Goal: Task Accomplishment & Management: Complete application form

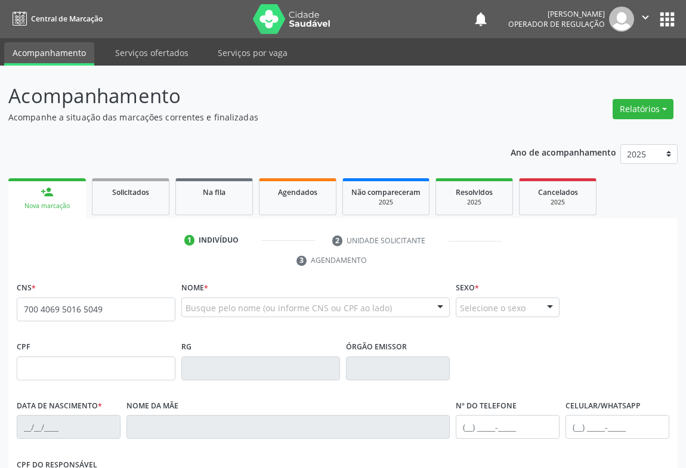
type input "700 4069 5016 5049"
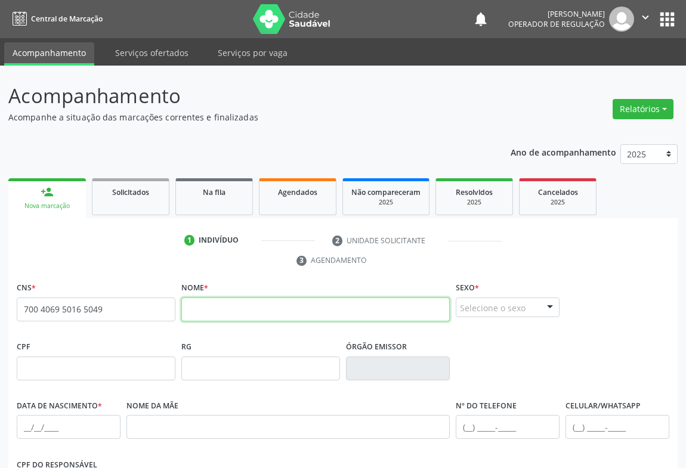
click at [223, 304] on input "text" at bounding box center [315, 310] width 268 height 24
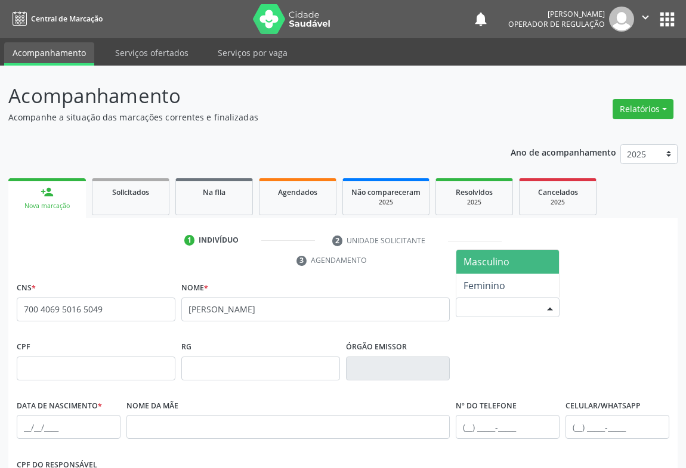
click at [552, 306] on div at bounding box center [550, 308] width 18 height 20
click at [501, 266] on span "Masculino" at bounding box center [487, 261] width 46 height 13
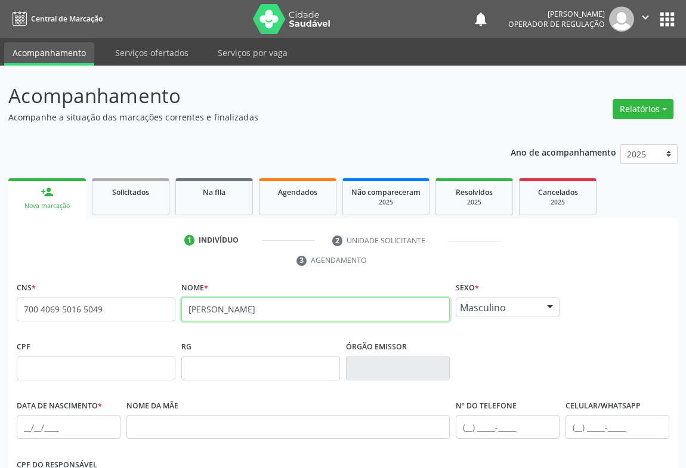
click at [268, 305] on input "MARCOS DE JESUS SILVA" at bounding box center [315, 310] width 268 height 24
click at [263, 307] on input "MARCOS DE JESUS SILVA" at bounding box center [315, 310] width 268 height 24
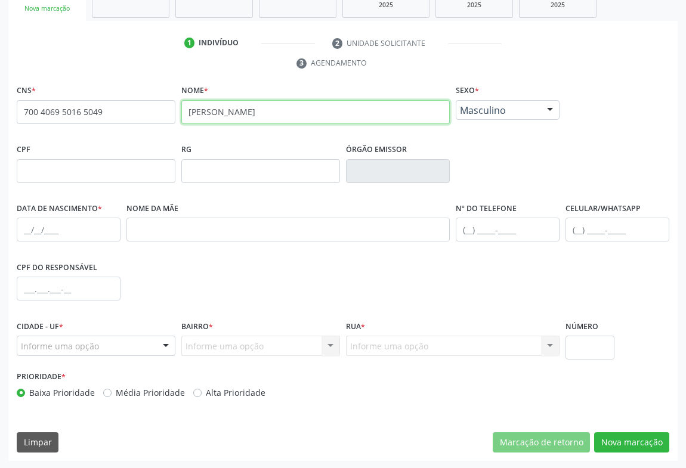
type input "[PERSON_NAME]"
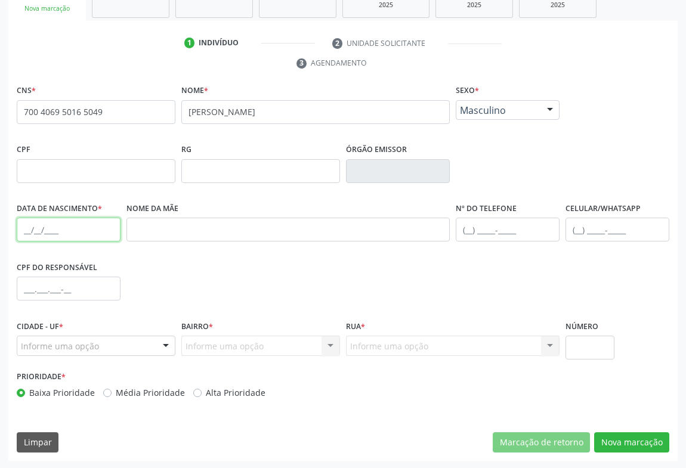
click at [26, 230] on input "text" at bounding box center [69, 230] width 104 height 24
type input "[DATE]"
click at [468, 228] on input "text" at bounding box center [508, 230] width 104 height 24
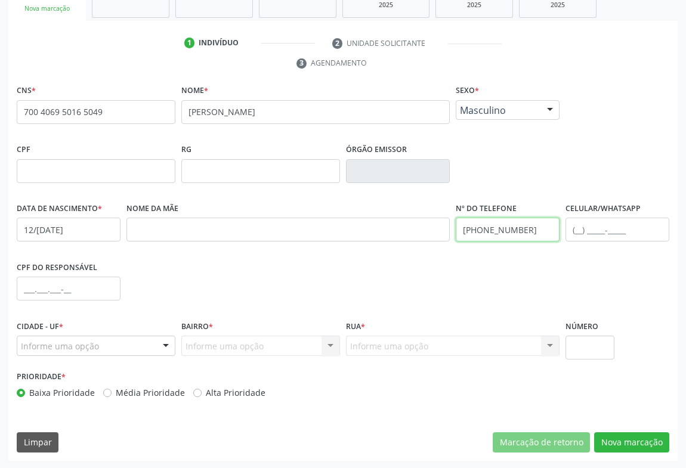
type input "[PHONE_NUMBER]"
click at [167, 346] on div at bounding box center [166, 346] width 18 height 20
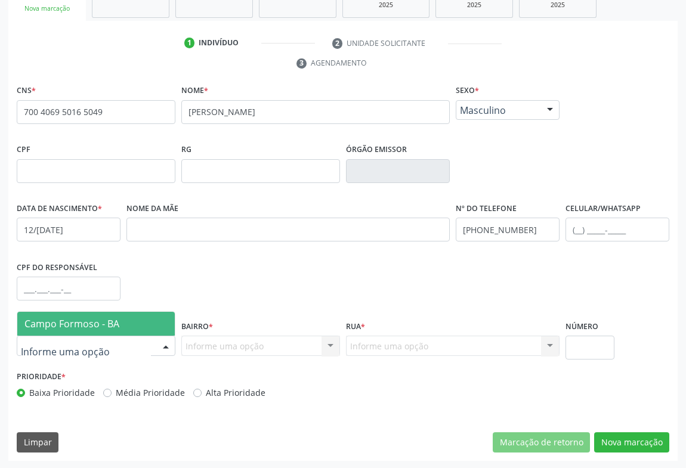
click at [108, 323] on span "Campo Formoso - BA" at bounding box center [71, 323] width 95 height 13
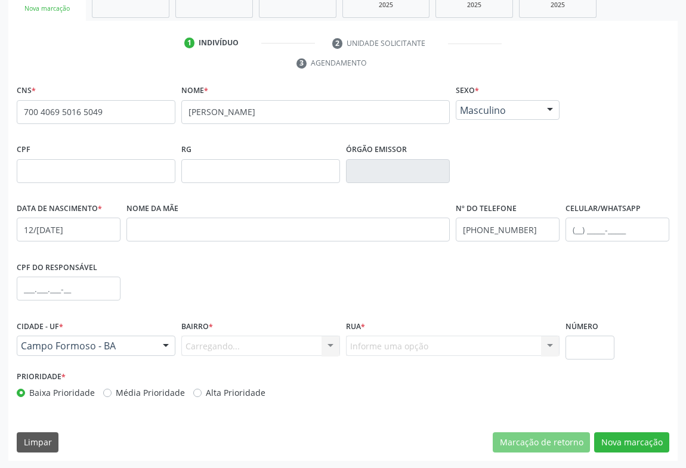
click at [328, 344] on div "Carregando... Nenhum resultado encontrado para: " " Nenhuma opção encontrada. D…" at bounding box center [260, 346] width 159 height 20
click at [328, 344] on div at bounding box center [331, 346] width 18 height 20
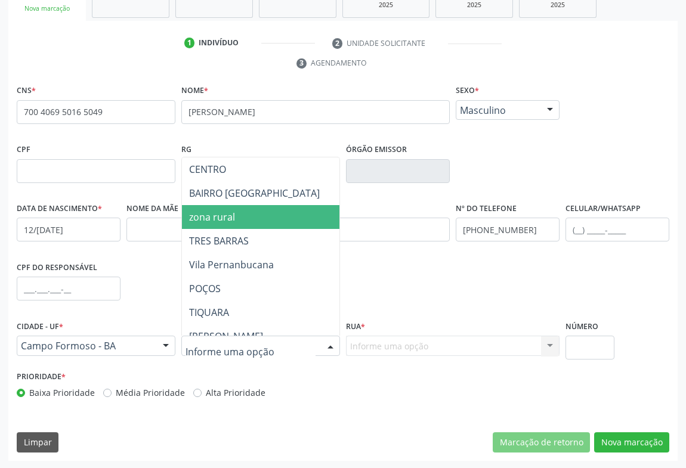
click at [210, 217] on span "zona rural" at bounding box center [212, 217] width 46 height 13
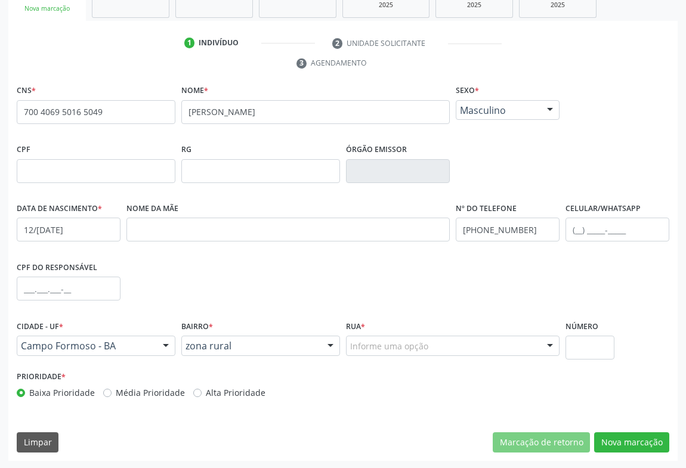
click at [555, 340] on div at bounding box center [550, 346] width 18 height 20
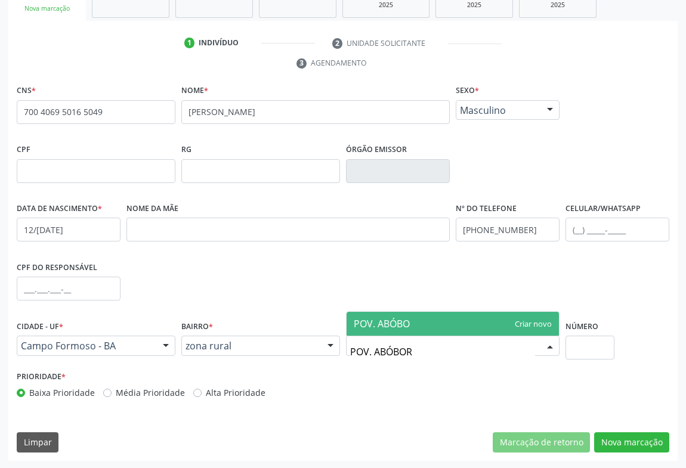
type input "POV. ABÓBORA"
click at [540, 320] on span "POV. ABÓBORA" at bounding box center [453, 324] width 212 height 24
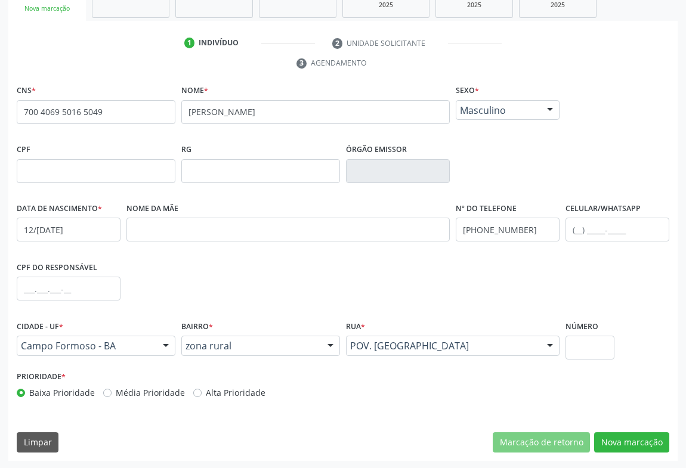
click at [580, 334] on label "Número" at bounding box center [582, 326] width 33 height 18
click at [569, 345] on input "text" at bounding box center [590, 348] width 49 height 24
type input "S/N"
click at [610, 441] on button "Nova marcação" at bounding box center [631, 443] width 75 height 20
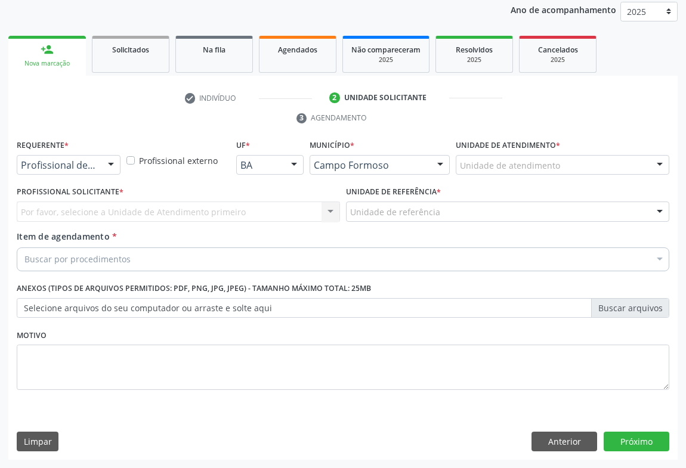
scroll to position [142, 0]
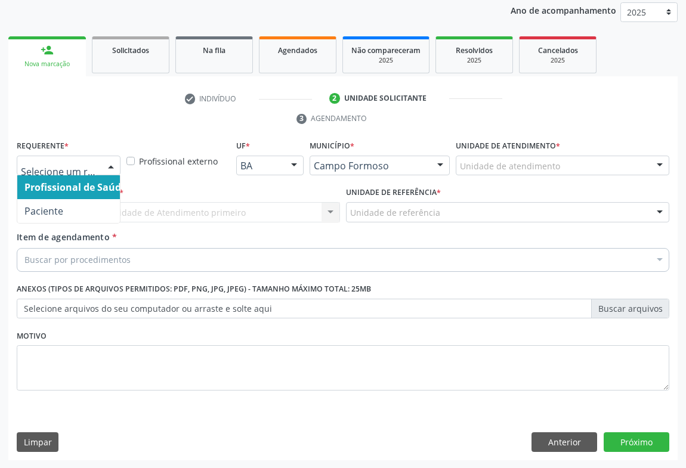
click at [111, 164] on div at bounding box center [111, 166] width 18 height 20
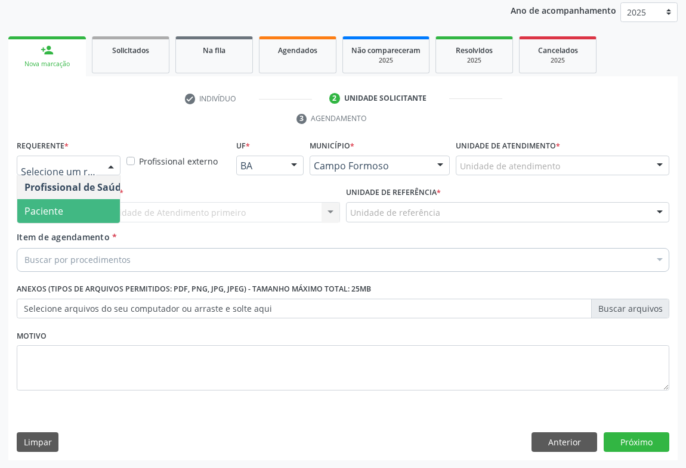
click at [82, 221] on span "Paciente" at bounding box center [75, 211] width 116 height 24
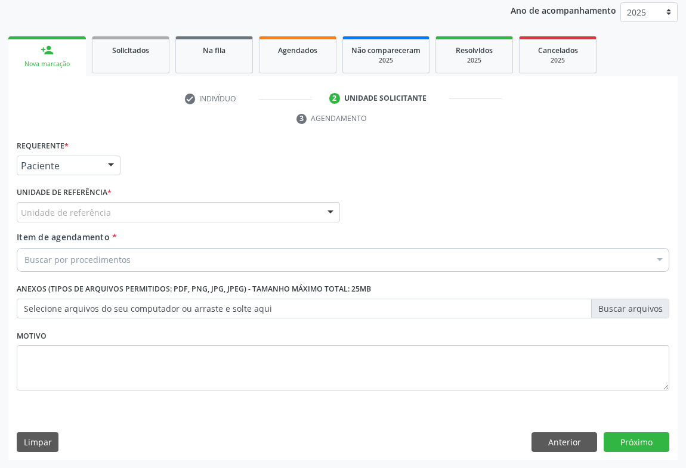
click at [332, 211] on div at bounding box center [331, 213] width 18 height 20
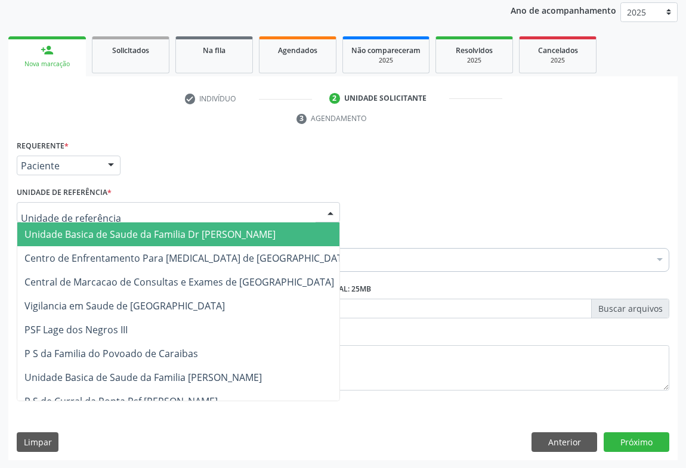
click at [256, 231] on span "Unidade Basica de Saude da Familia Dr [PERSON_NAME]" at bounding box center [187, 235] width 341 height 24
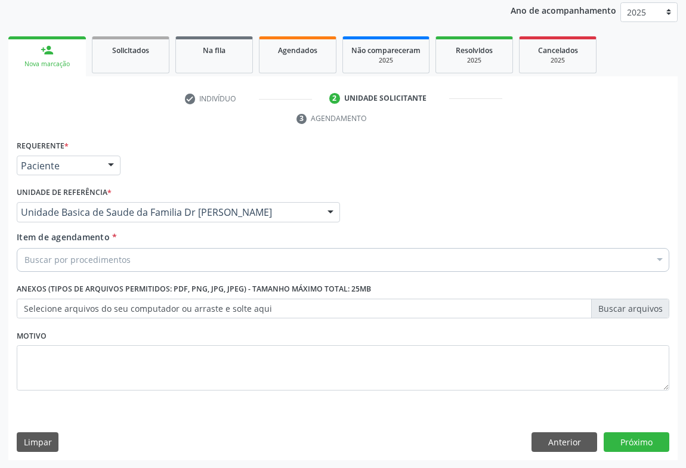
click at [179, 263] on div "Buscar por procedimentos" at bounding box center [343, 260] width 653 height 24
click at [152, 258] on div "Buscar por procedimentos" at bounding box center [343, 260] width 653 height 24
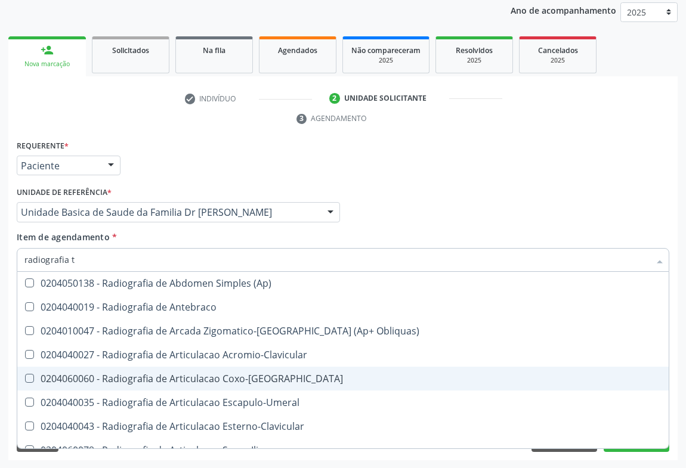
scroll to position [0, 0]
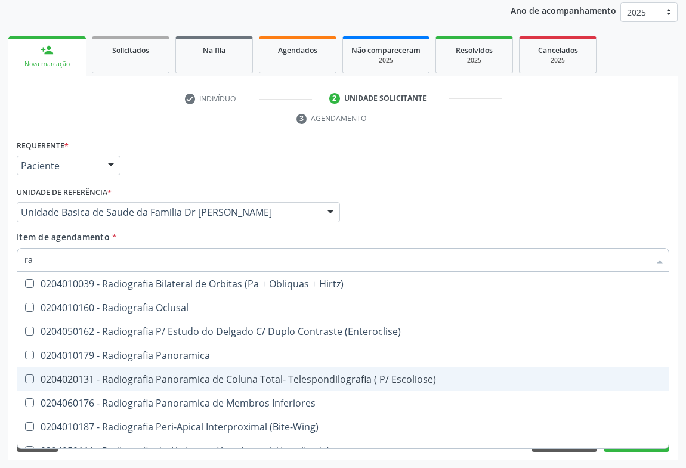
type input "r"
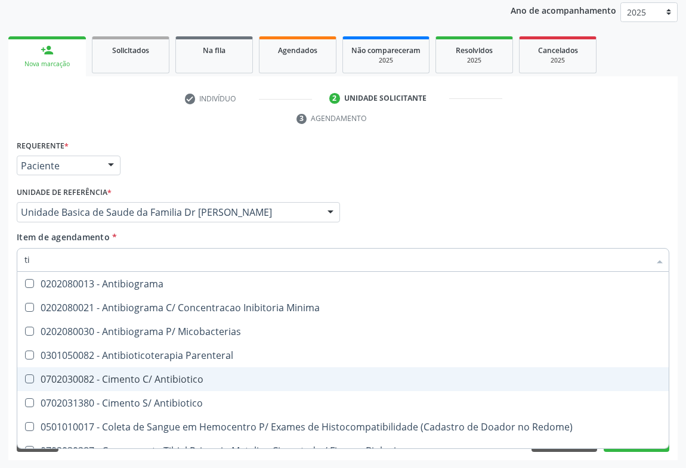
type input "t"
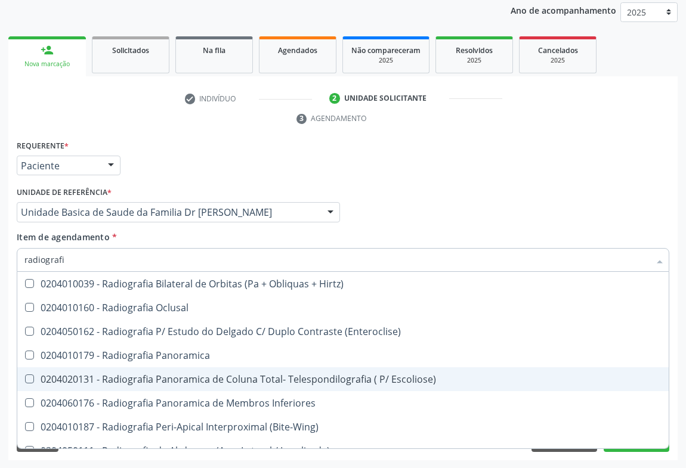
type input "radiografia"
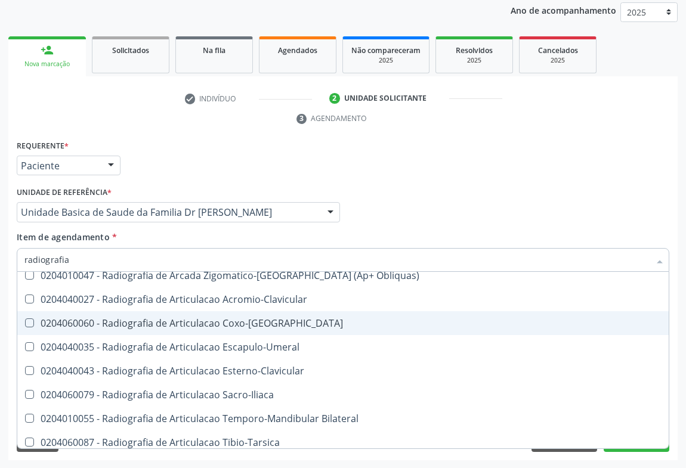
scroll to position [325, 0]
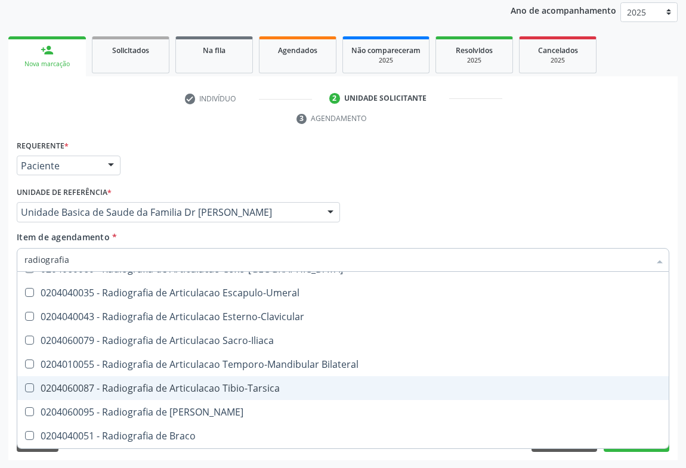
click at [213, 392] on div "0204060087 - Radiografia de Articulacao Tibio-Tarsica" at bounding box center [342, 389] width 637 height 10
checkbox Tibio-Tarsica "true"
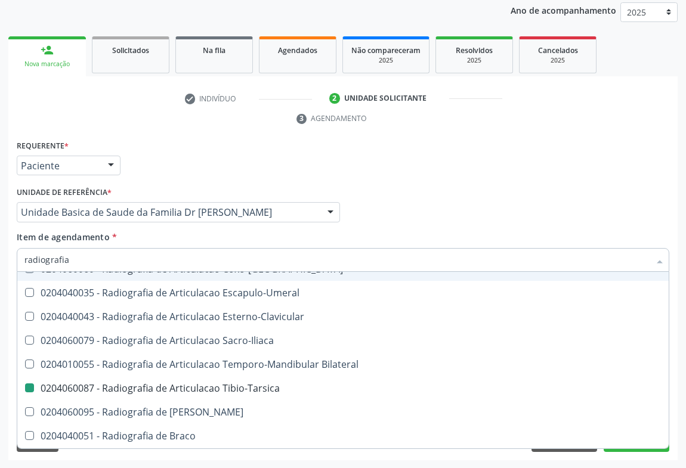
click at [584, 155] on div "Requerente * Paciente Profissional de Saúde Paciente Nenhum resultado encontrad…" at bounding box center [343, 160] width 659 height 47
checkbox Oclusal "true"
checkbox Tibio-Tarsica "false"
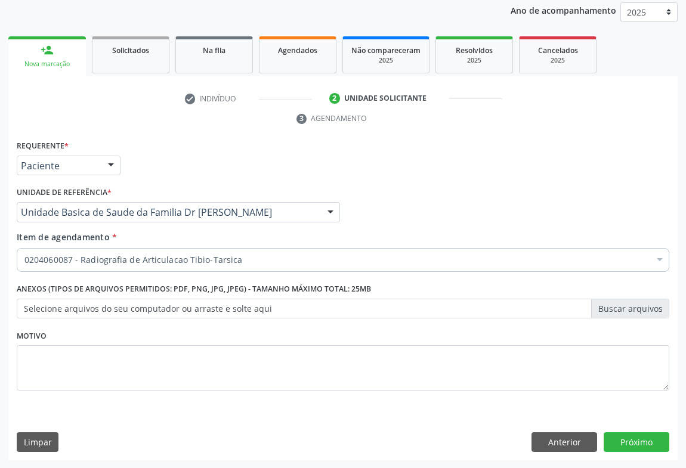
scroll to position [0, 0]
click at [631, 444] on button "Próximo" at bounding box center [637, 443] width 66 height 20
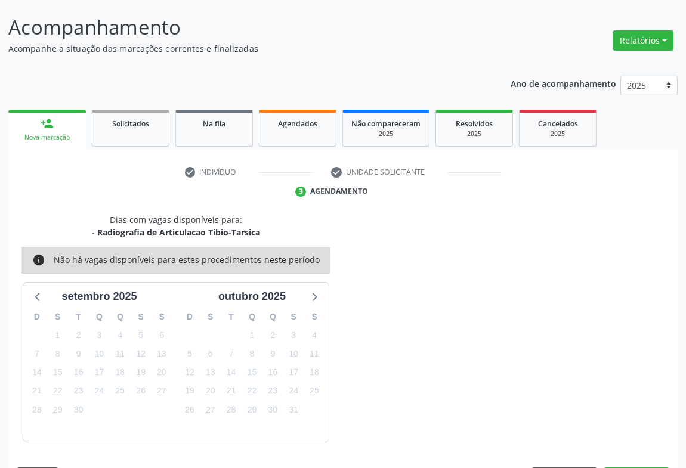
scroll to position [104, 0]
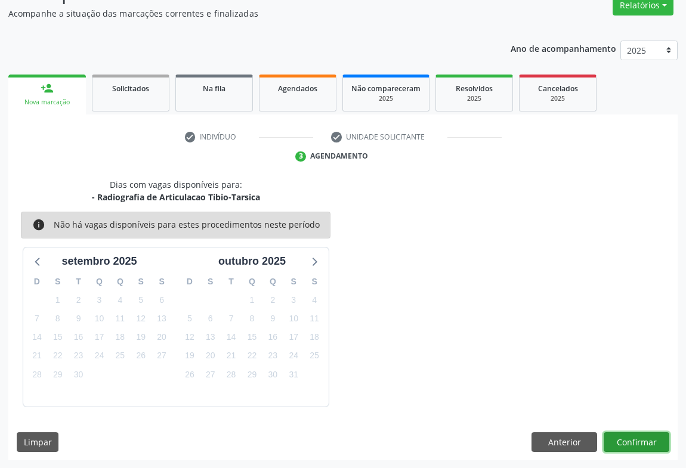
click at [610, 445] on button "Confirmar" at bounding box center [637, 443] width 66 height 20
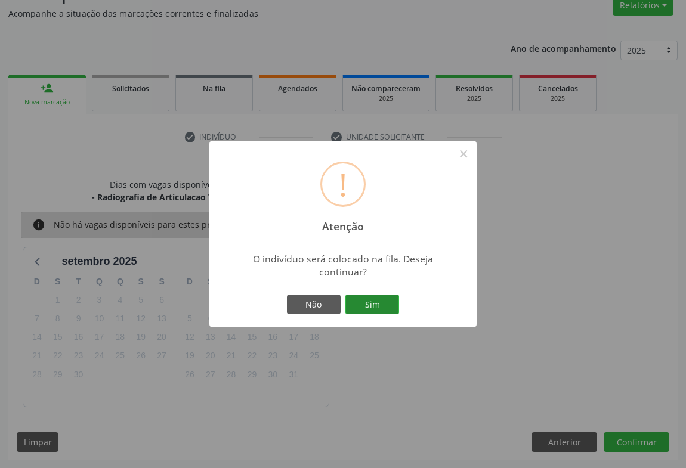
click at [370, 305] on button "Sim" at bounding box center [372, 305] width 54 height 20
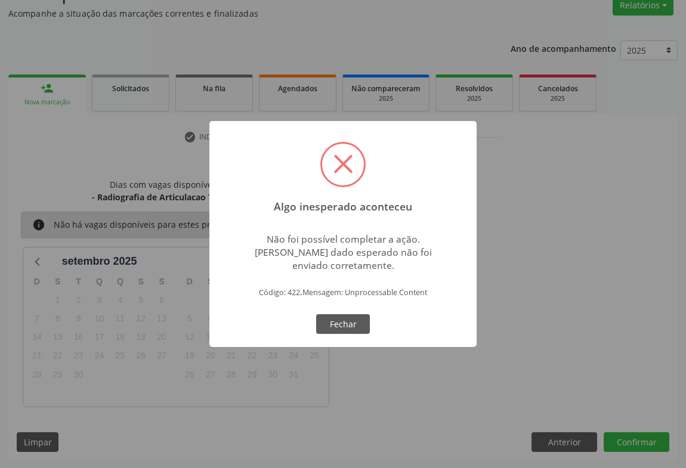
click at [340, 312] on div "OK Fechar" at bounding box center [343, 324] width 59 height 25
click at [340, 322] on button "Fechar" at bounding box center [343, 324] width 54 height 20
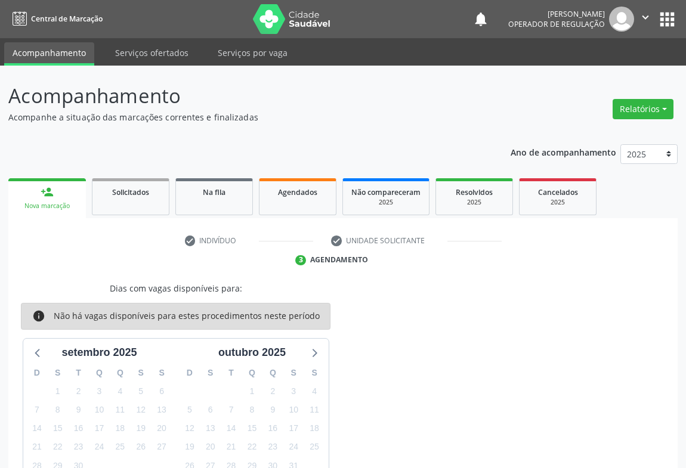
scroll to position [91, 0]
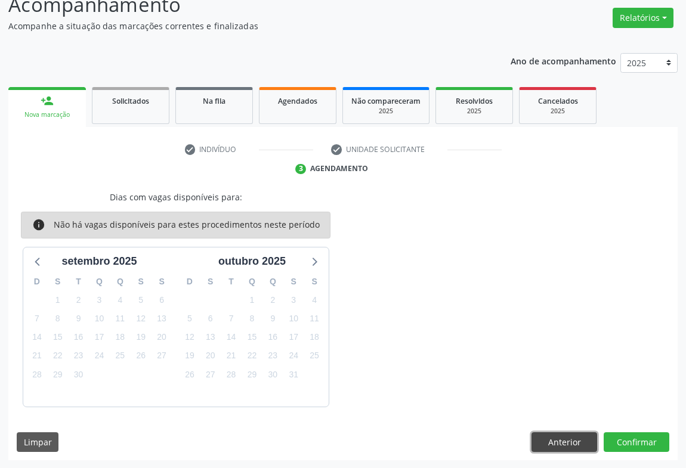
click at [566, 436] on button "Anterior" at bounding box center [565, 443] width 66 height 20
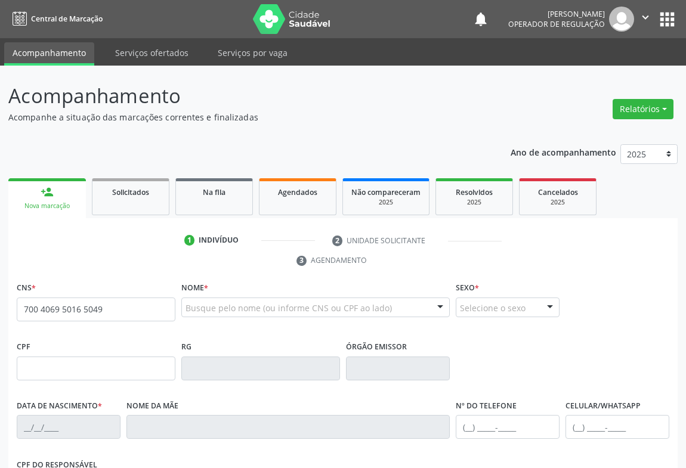
type input "700 4069 5016 5049"
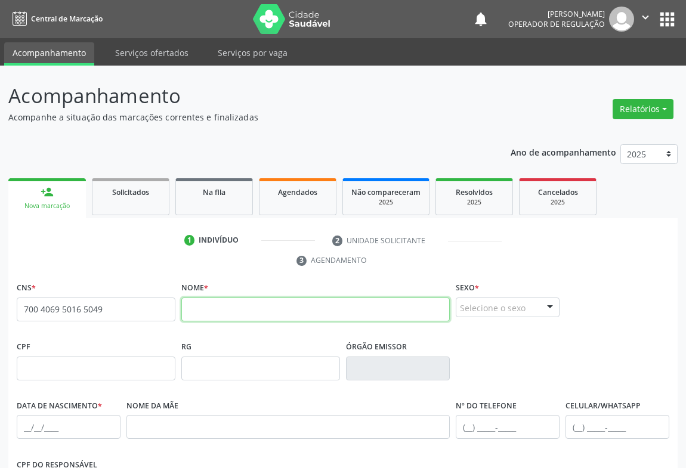
click at [251, 313] on input "text" at bounding box center [315, 310] width 268 height 24
type input "[PERSON_NAME]"
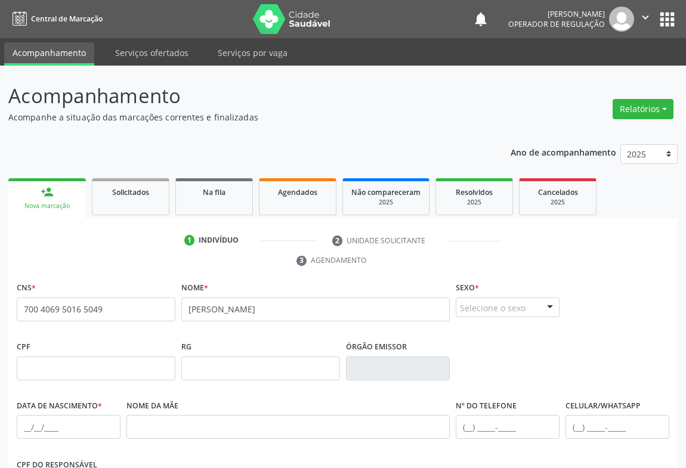
click at [549, 310] on div at bounding box center [550, 308] width 18 height 20
click at [495, 266] on span "Masculino" at bounding box center [487, 261] width 46 height 13
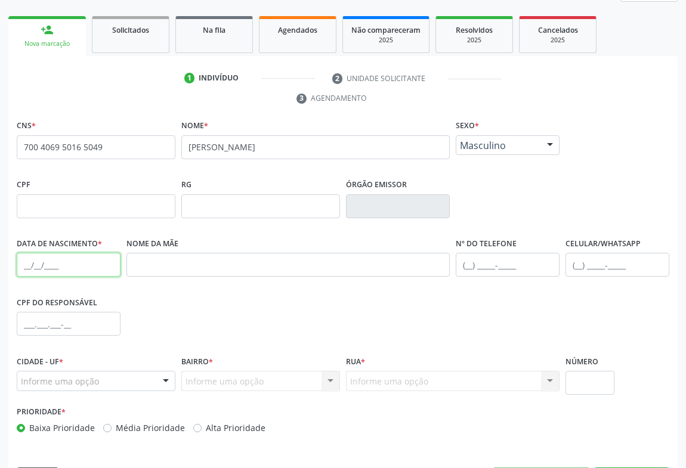
click at [29, 268] on input "text" at bounding box center [69, 265] width 104 height 24
type input "[DATE]"
click at [473, 268] on input "text" at bounding box center [508, 265] width 104 height 24
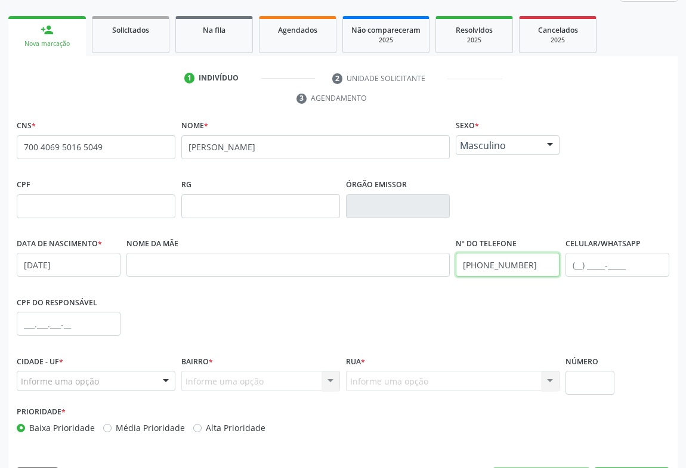
type input "[PHONE_NUMBER]"
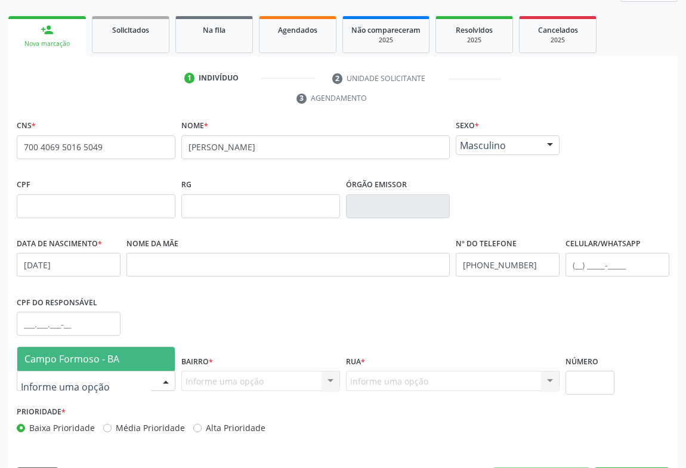
click at [164, 378] on div at bounding box center [166, 382] width 18 height 20
click at [113, 353] on span "Campo Formoso - BA" at bounding box center [71, 359] width 95 height 13
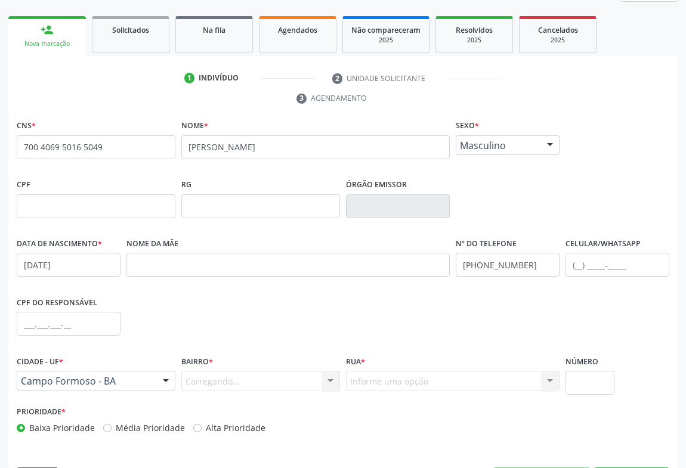
click at [328, 381] on div "Carregando... Nenhum resultado encontrado para: " " Nenhuma opção encontrada. D…" at bounding box center [260, 381] width 159 height 20
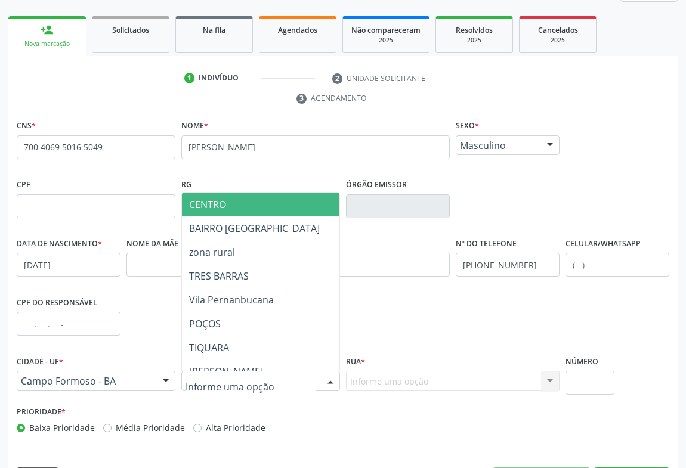
click at [328, 381] on div at bounding box center [331, 382] width 18 height 20
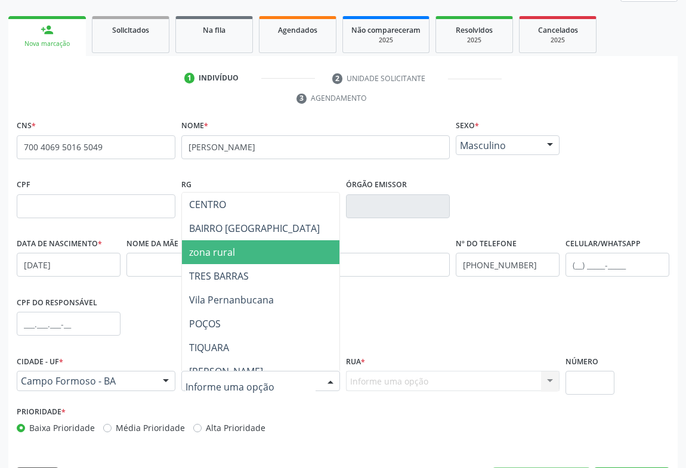
click at [235, 256] on span "zona rural" at bounding box center [311, 252] width 258 height 24
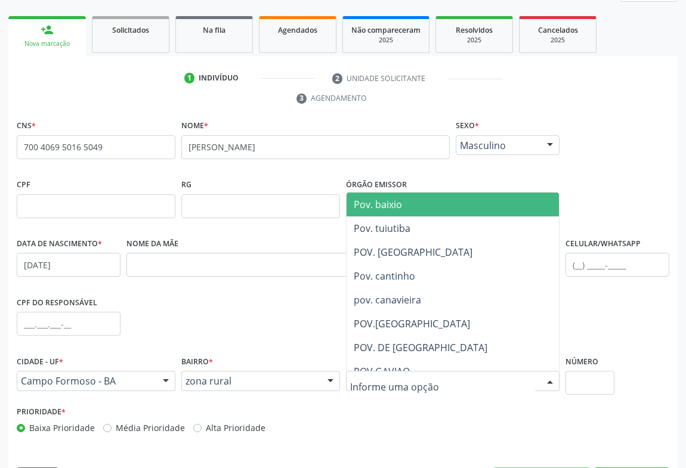
click at [546, 377] on div at bounding box center [550, 382] width 18 height 20
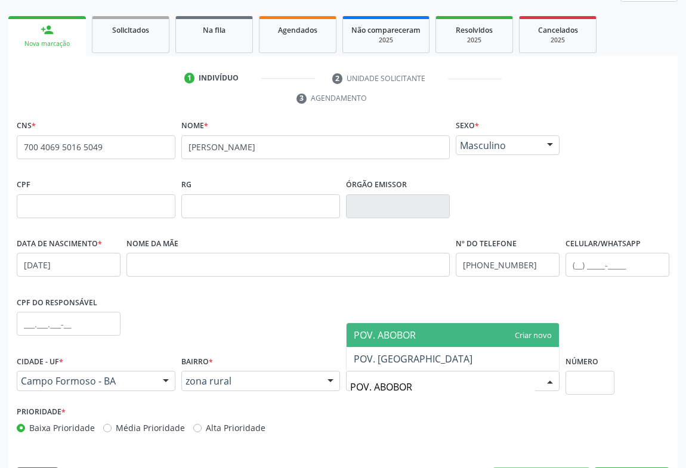
type input "POV. [GEOGRAPHIC_DATA]"
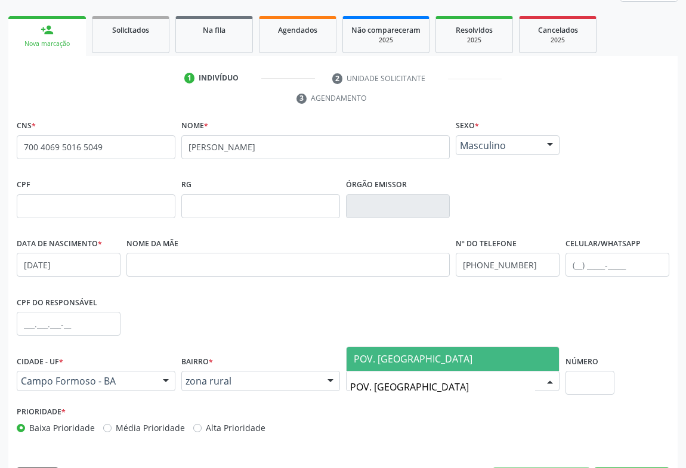
click at [449, 361] on span "POV. [GEOGRAPHIC_DATA]" at bounding box center [453, 359] width 212 height 24
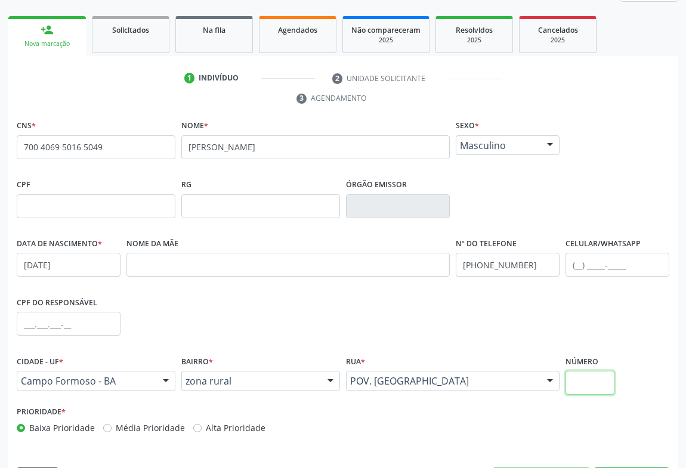
click at [592, 380] on input "text" at bounding box center [590, 383] width 49 height 24
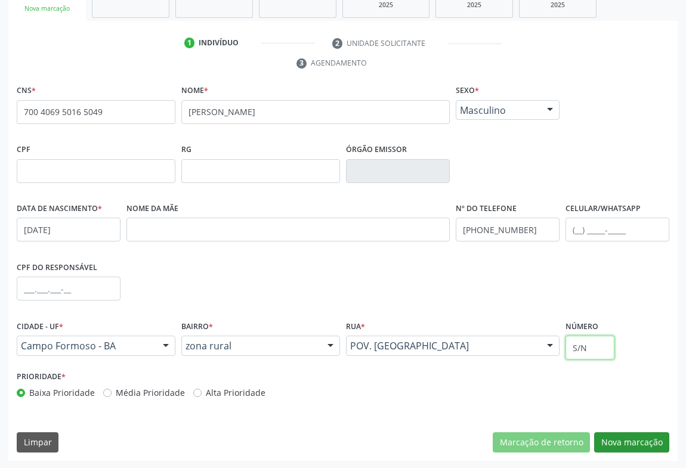
type input "S/N"
click at [613, 439] on button "Nova marcação" at bounding box center [631, 443] width 75 height 20
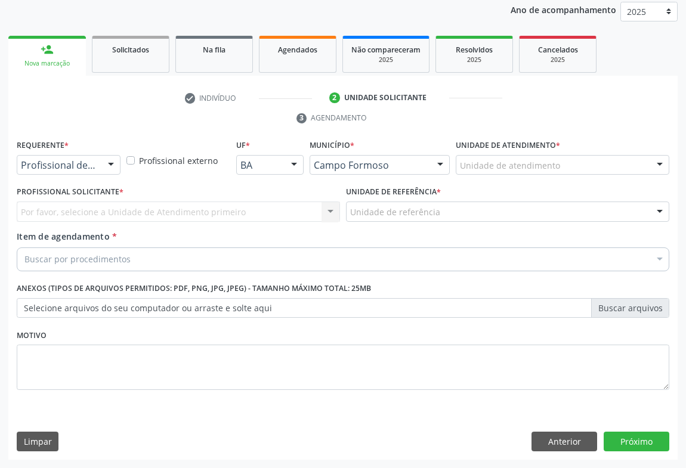
scroll to position [142, 0]
click at [110, 172] on div at bounding box center [111, 166] width 18 height 20
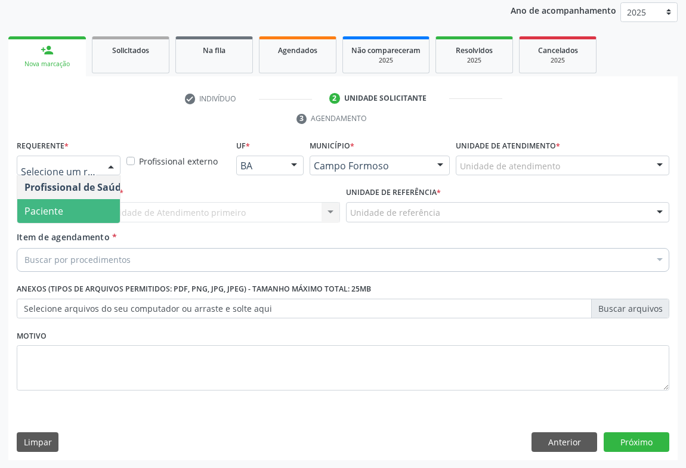
click at [70, 218] on span "Paciente" at bounding box center [75, 211] width 116 height 24
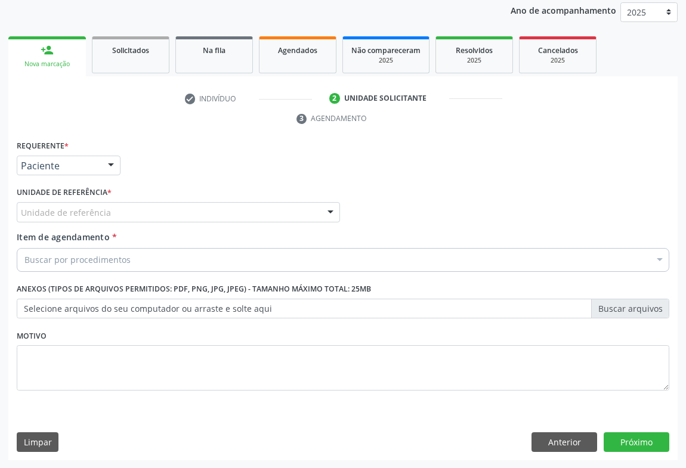
drag, startPoint x: 328, startPoint y: 212, endPoint x: 302, endPoint y: 223, distance: 28.0
click at [328, 212] on div at bounding box center [331, 213] width 18 height 20
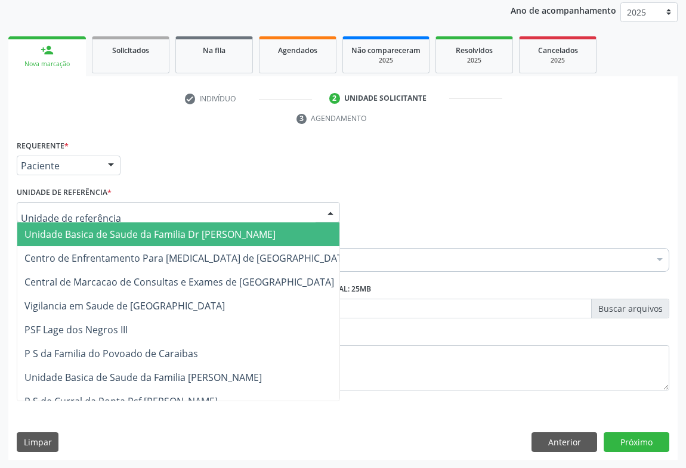
click at [274, 234] on span "Unidade Basica de Saude da Familia Dr [PERSON_NAME]" at bounding box center [187, 235] width 341 height 24
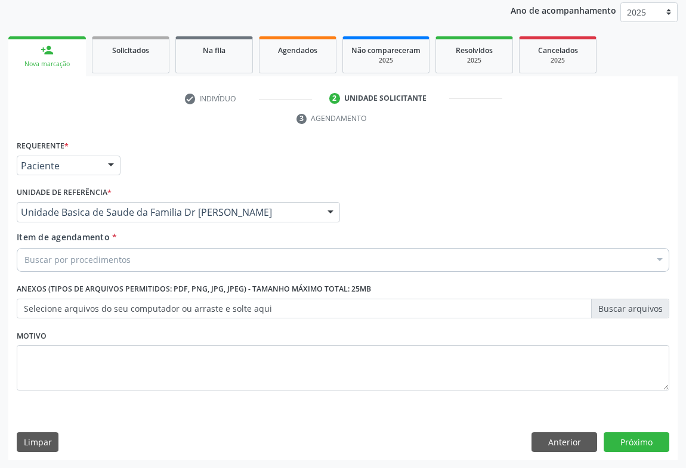
click at [193, 254] on div "Buscar por procedimentos" at bounding box center [343, 260] width 653 height 24
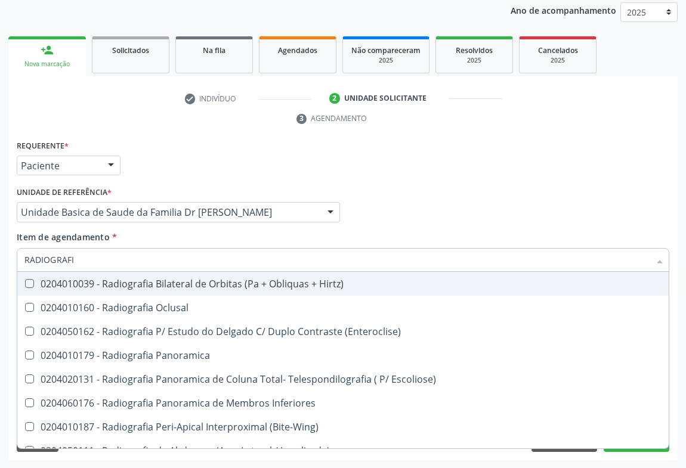
type input "RADIOGRAFIA"
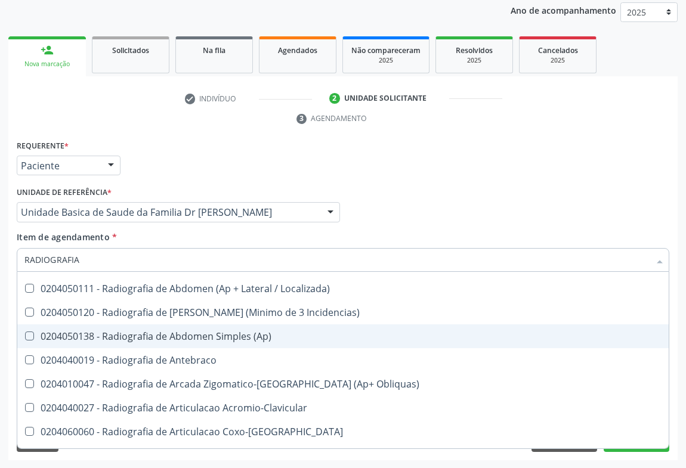
scroll to position [271, 0]
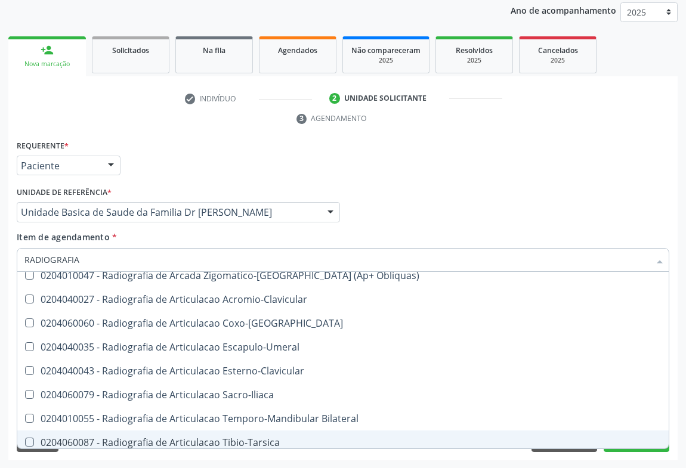
click at [199, 438] on div "0204060087 - Radiografia de Articulacao Tibio-Tarsica" at bounding box center [342, 443] width 637 height 10
checkbox Tibio-Tarsica "true"
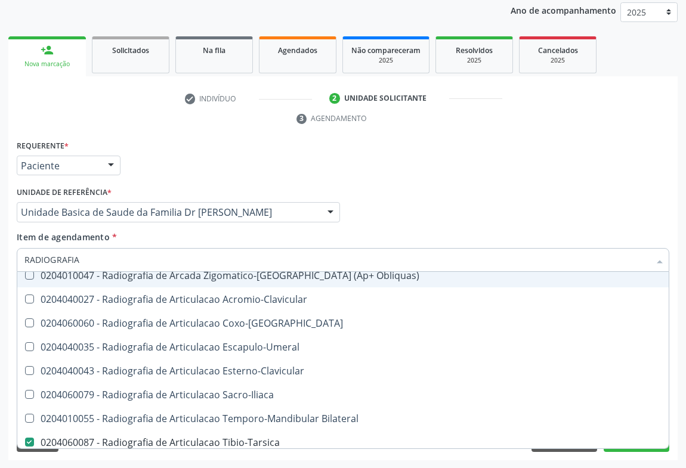
click at [634, 189] on div "Profissional Solicitante Por favor, selecione a Unidade de Atendimento primeiro…" at bounding box center [343, 207] width 659 height 47
checkbox Oclusal "true"
checkbox Tibio-Tarsica "false"
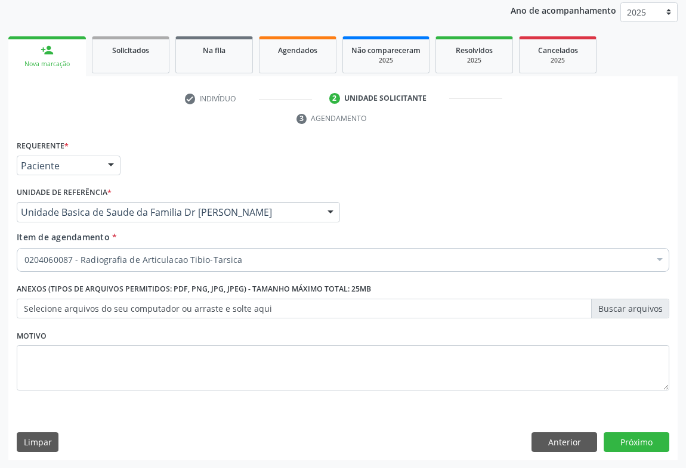
scroll to position [0, 0]
click at [624, 438] on button "Próximo" at bounding box center [637, 443] width 66 height 20
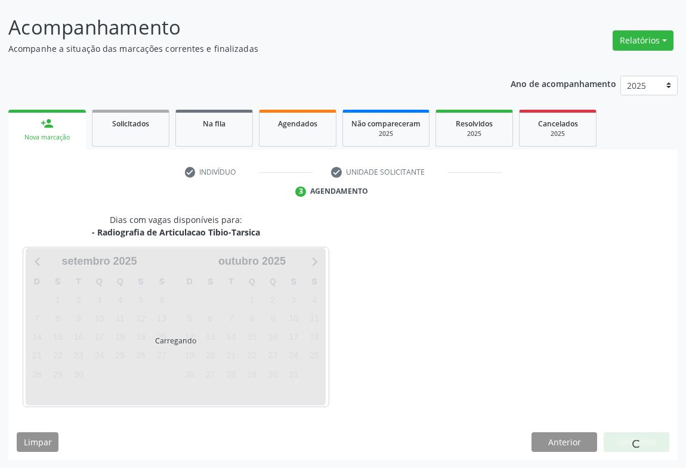
scroll to position [104, 0]
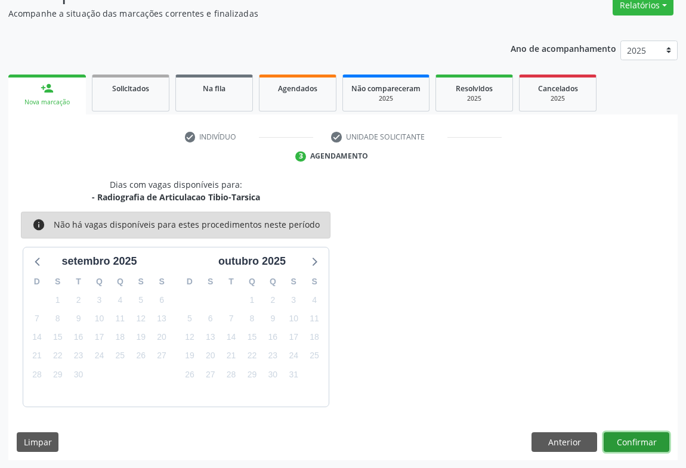
click at [624, 438] on button "Confirmar" at bounding box center [637, 443] width 66 height 20
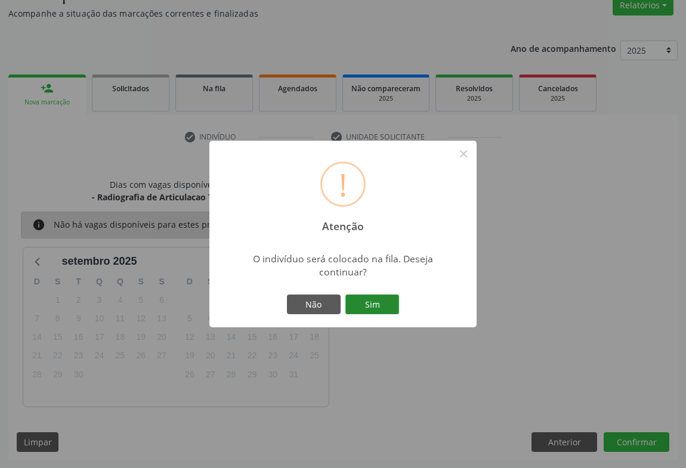
click at [381, 302] on button "Sim" at bounding box center [372, 305] width 54 height 20
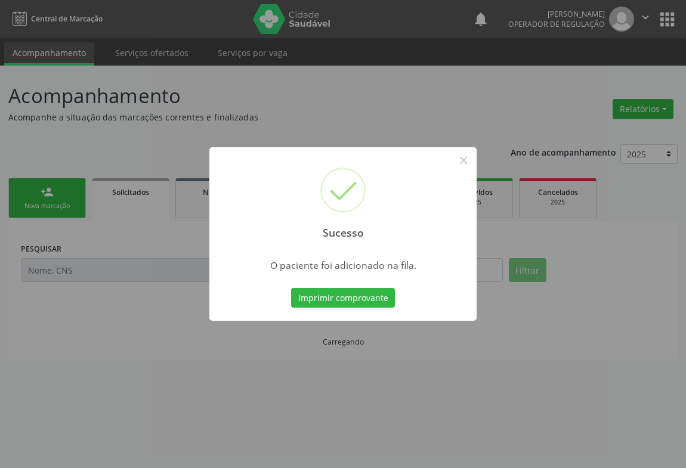
scroll to position [0, 0]
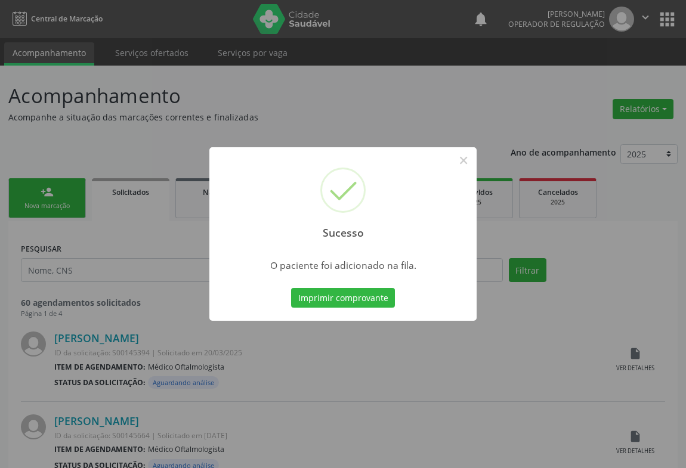
click at [381, 302] on button "Imprimir comprovante" at bounding box center [343, 298] width 104 height 20
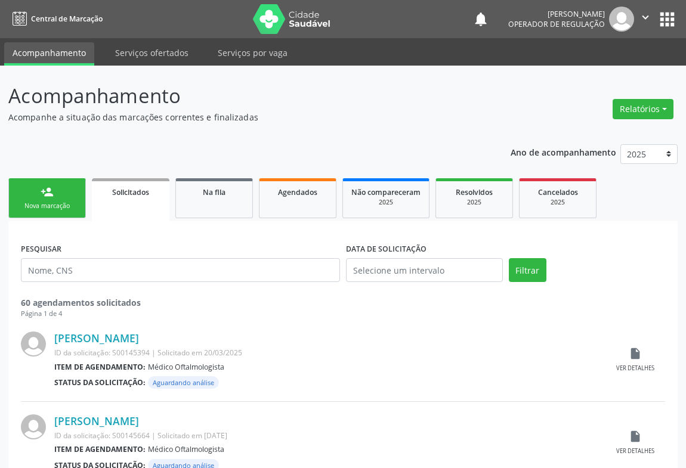
click at [35, 178] on link "person_add Nova marcação" at bounding box center [47, 198] width 78 height 40
click at [44, 186] on div "person_add" at bounding box center [47, 192] width 13 height 13
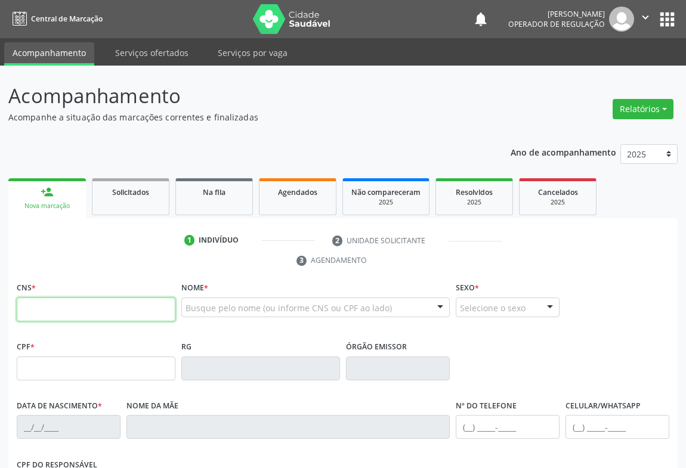
click at [70, 319] on input "text" at bounding box center [96, 310] width 159 height 24
type input "704 0063 2057 8162"
type input "[DATE]"
type input "[PHONE_NUMBER]"
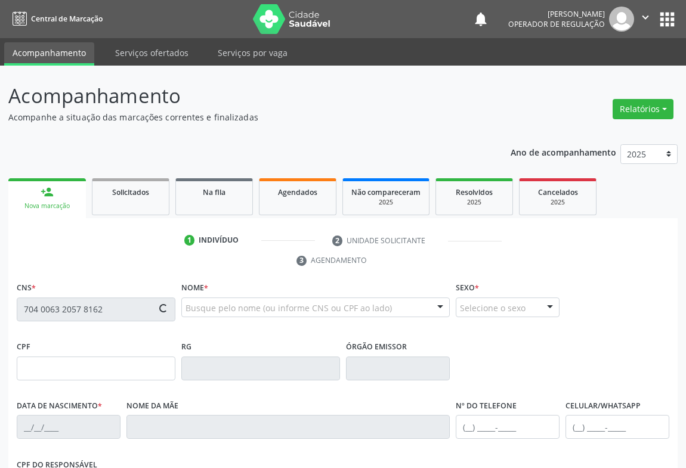
type input "SN"
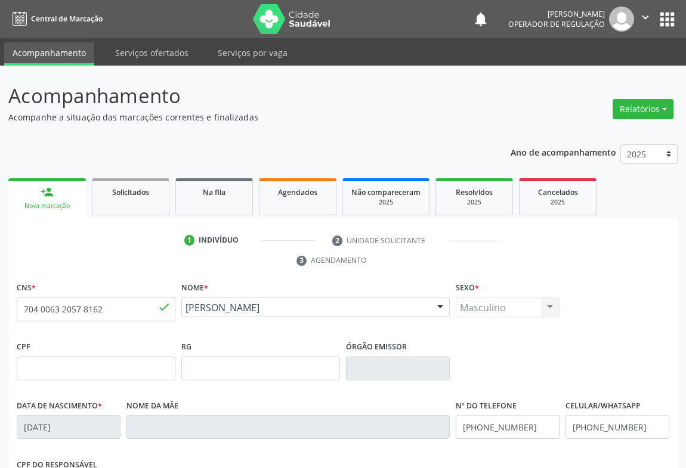
scroll to position [197, 0]
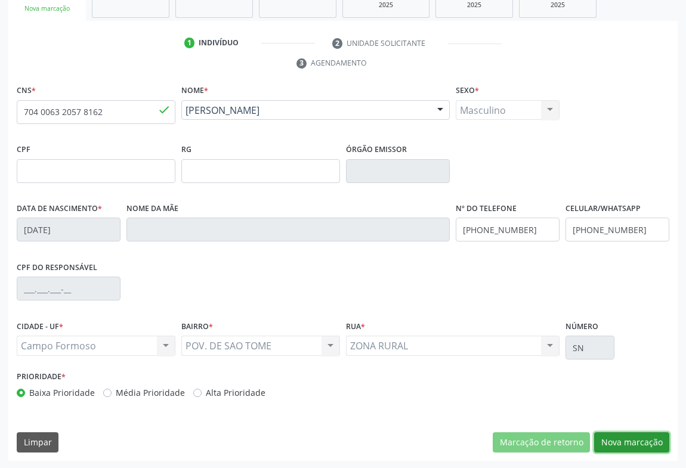
click at [613, 442] on button "Nova marcação" at bounding box center [631, 443] width 75 height 20
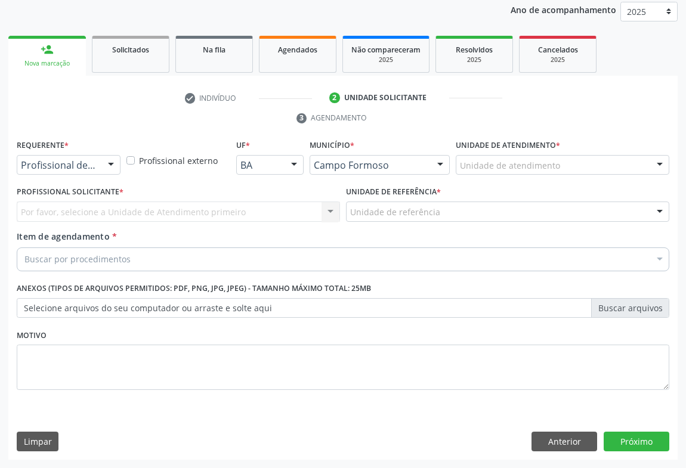
scroll to position [142, 0]
click at [107, 164] on div at bounding box center [111, 166] width 18 height 20
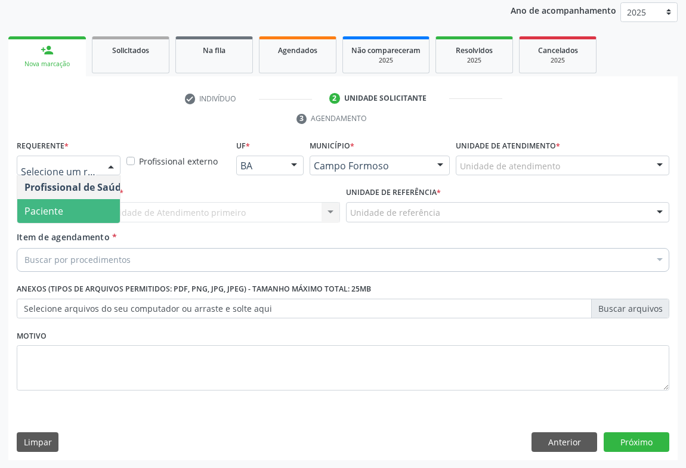
click at [51, 216] on span "Paciente" at bounding box center [43, 211] width 39 height 13
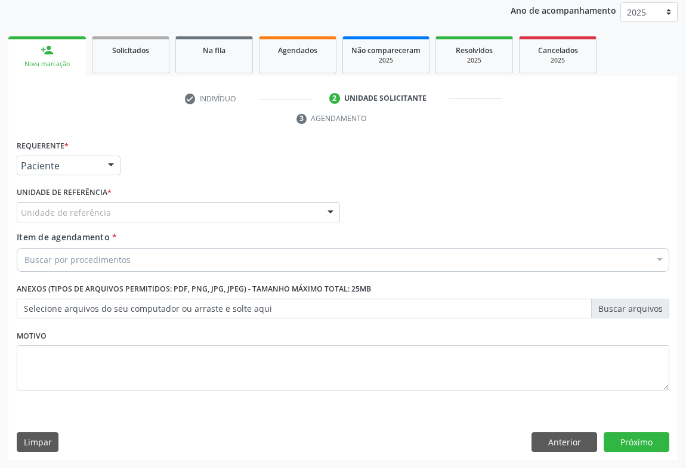
click at [330, 209] on div at bounding box center [331, 213] width 18 height 20
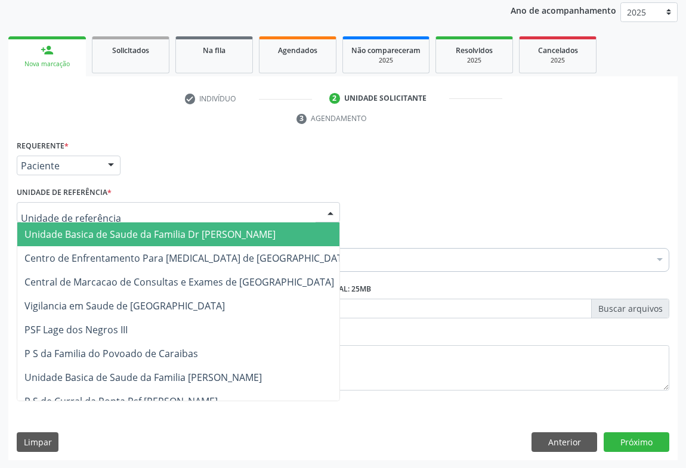
click at [239, 232] on span "Unidade Basica de Saude da Familia Dr [PERSON_NAME]" at bounding box center [149, 234] width 251 height 13
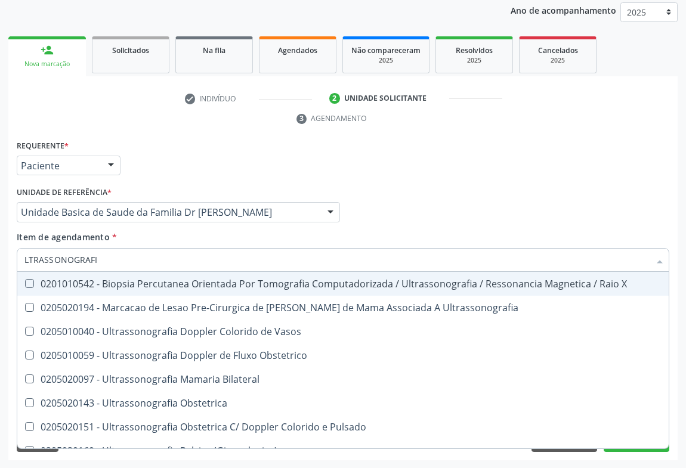
type input "LTRASSONOGRAFIA"
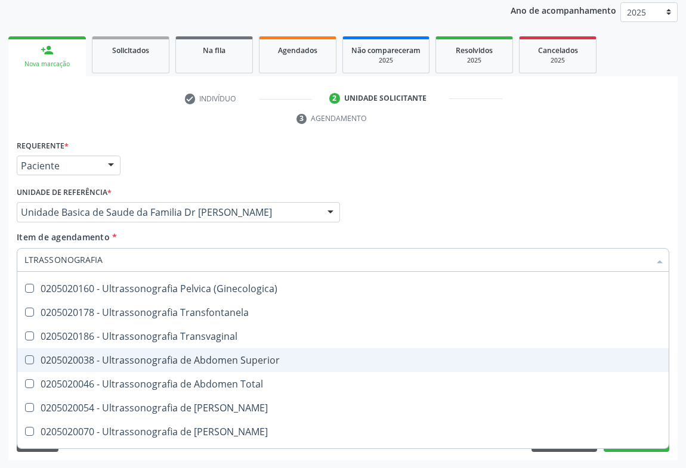
scroll to position [300, 0]
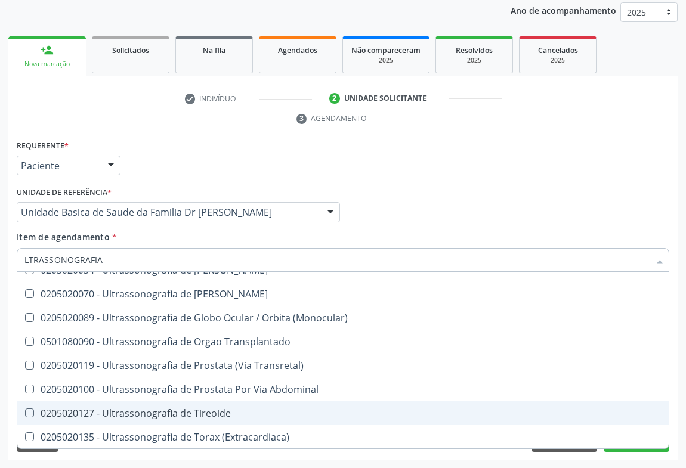
click at [179, 409] on div "0205020127 - Ultrassonografia de Tireoide" at bounding box center [342, 414] width 637 height 10
checkbox Tireoide "true"
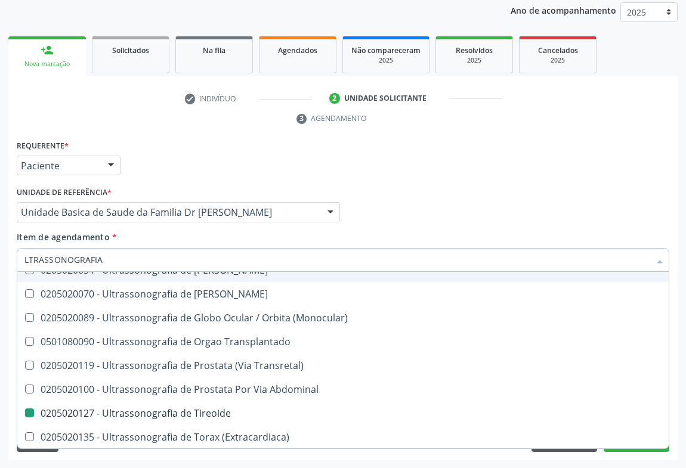
click at [546, 197] on div "Profissional Solicitante Por favor, selecione a Unidade de Atendimento primeiro…" at bounding box center [343, 207] width 659 height 47
checkbox Ultrassonografia "true"
checkbox Tireoide "false"
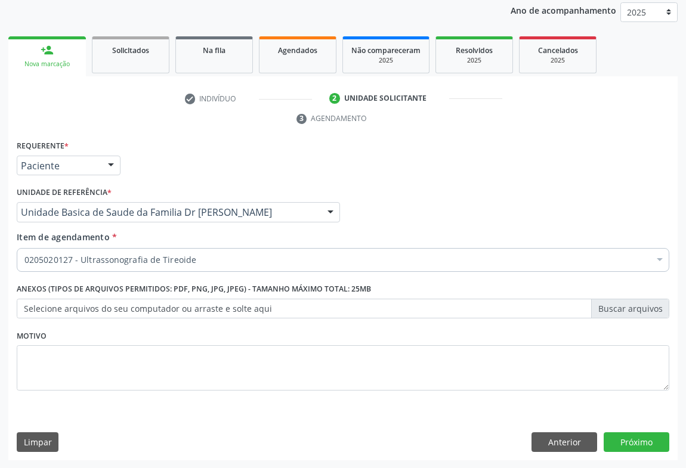
scroll to position [0, 0]
click at [619, 444] on button "Próximo" at bounding box center [637, 443] width 66 height 20
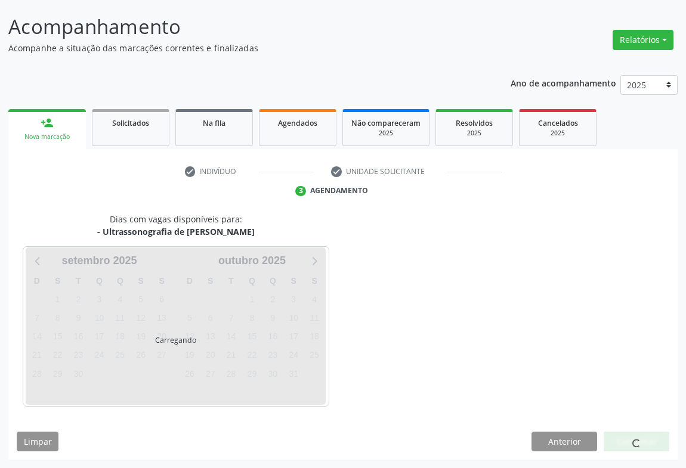
scroll to position [69, 0]
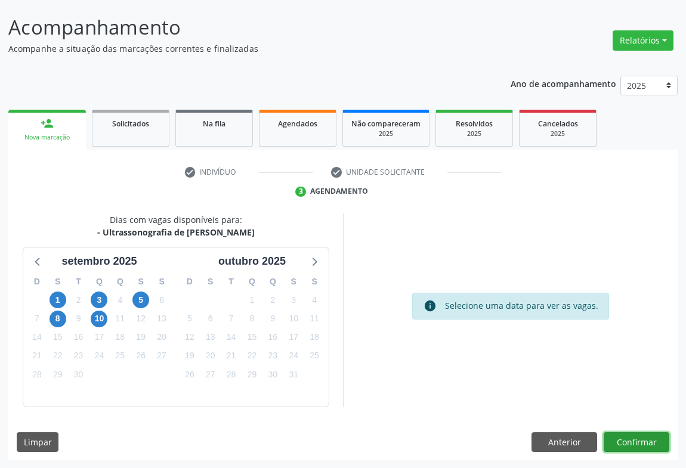
click at [628, 440] on button "Confirmar" at bounding box center [637, 443] width 66 height 20
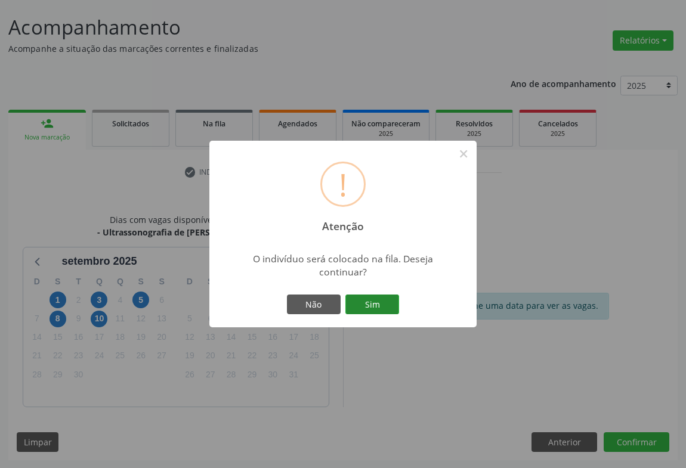
click at [360, 298] on button "Sim" at bounding box center [372, 305] width 54 height 20
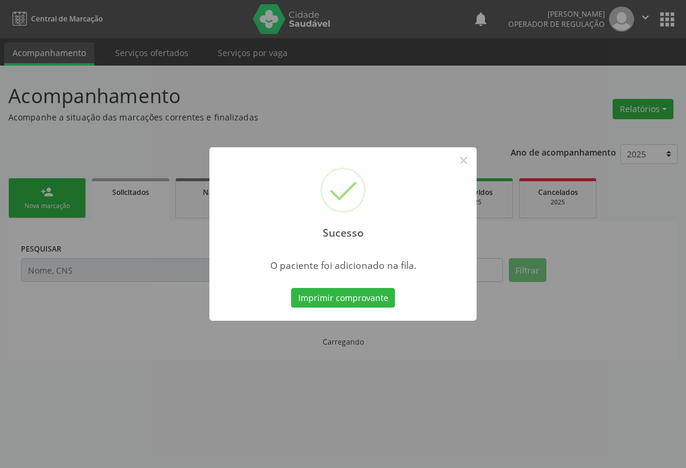
scroll to position [0, 0]
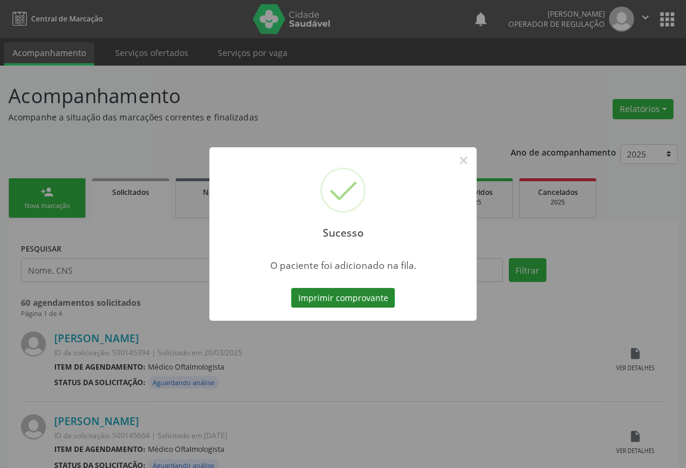
click at [333, 299] on button "Imprimir comprovante" at bounding box center [343, 298] width 104 height 20
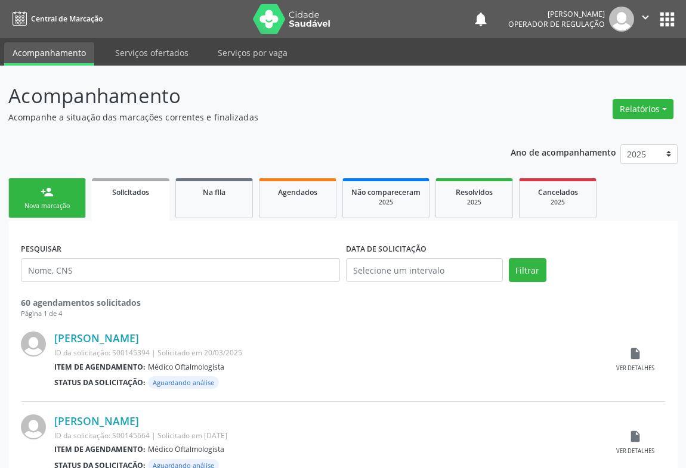
click at [66, 191] on link "person_add Nova marcação" at bounding box center [47, 198] width 78 height 40
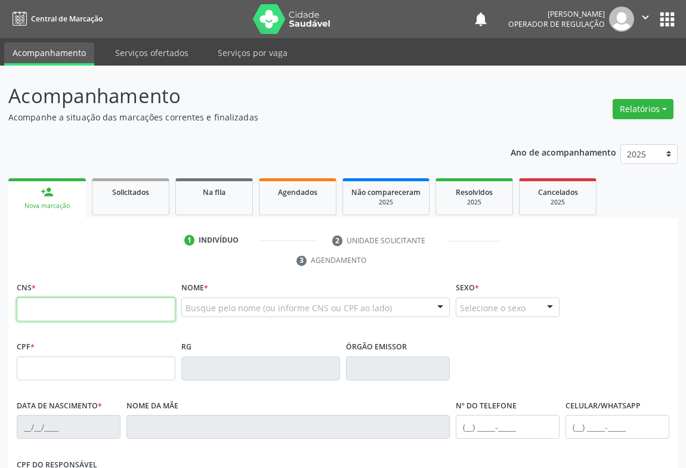
click at [69, 299] on input "text" at bounding box center [96, 310] width 159 height 24
type input "701 4096 7189 1631"
type input "[DATE]"
type input "sn"
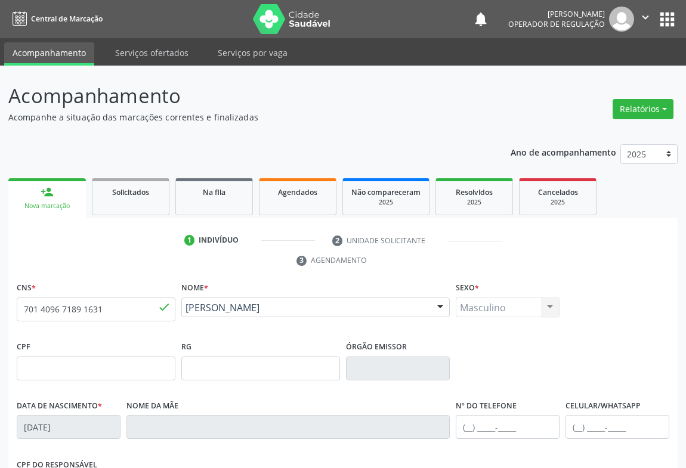
scroll to position [197, 0]
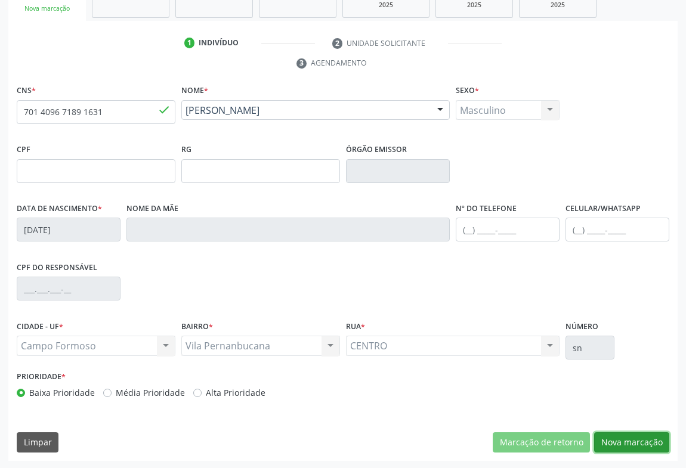
click at [626, 437] on button "Nova marcação" at bounding box center [631, 443] width 75 height 20
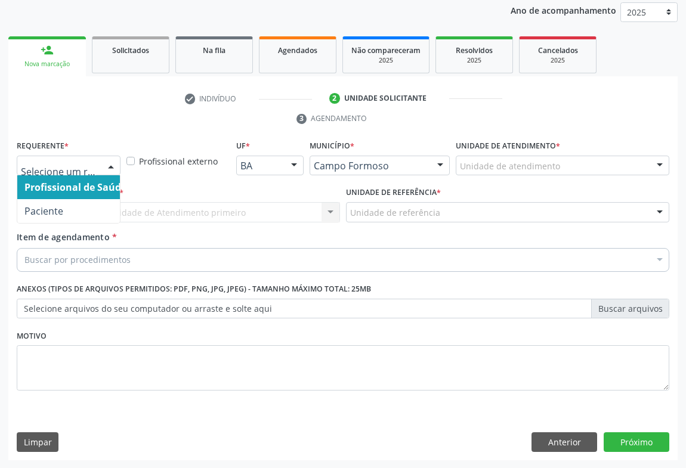
click at [108, 161] on div at bounding box center [111, 166] width 18 height 20
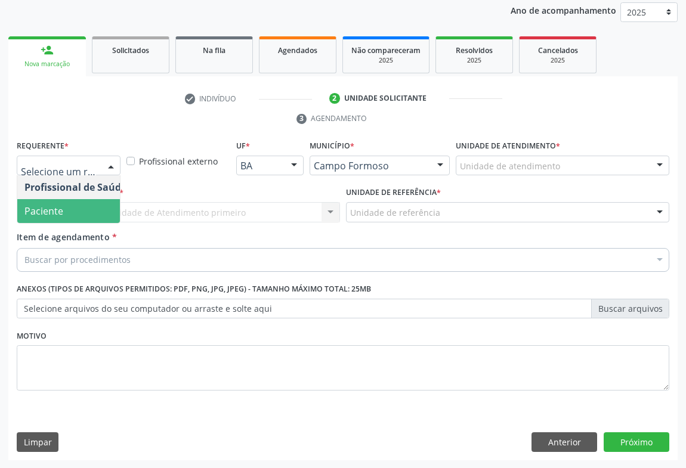
click at [69, 205] on span "Paciente" at bounding box center [75, 211] width 116 height 24
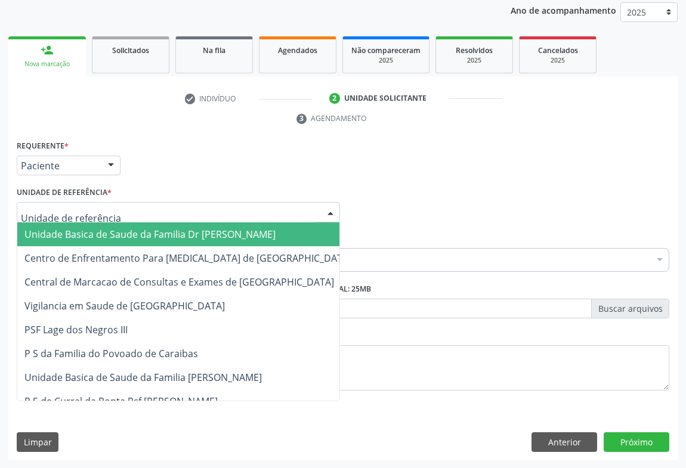
click at [323, 212] on div at bounding box center [331, 213] width 18 height 20
click at [268, 227] on span "Unidade Basica de Saude da Familia Dr [PERSON_NAME]" at bounding box center [187, 235] width 341 height 24
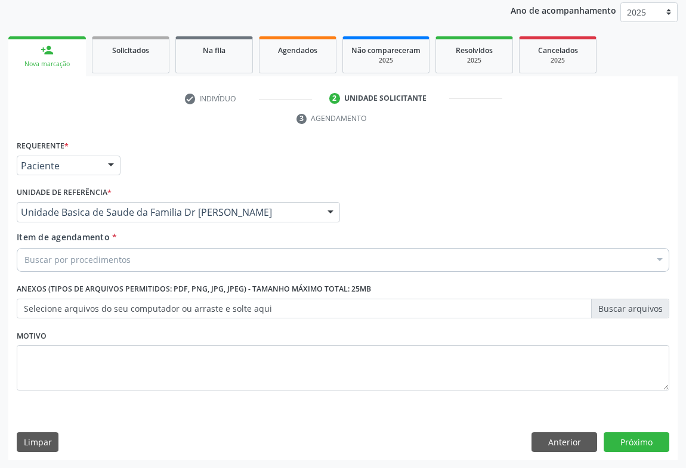
click at [196, 277] on div "Requerente * Paciente Profissional de Saúde Paciente Nenhum resultado encontrad…" at bounding box center [343, 272] width 653 height 270
click at [196, 265] on div "Buscar por procedimentos" at bounding box center [343, 260] width 653 height 24
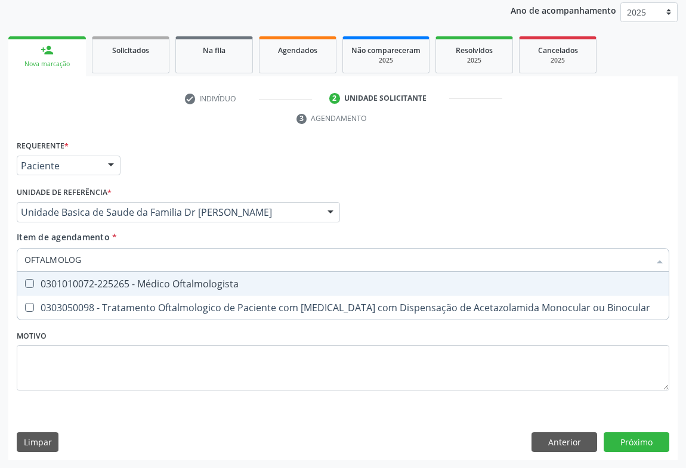
type input "OFTALMOLOGI"
click at [210, 283] on div "0301010072-225265 - Médico Oftalmologista" at bounding box center [342, 284] width 637 height 10
checkbox Oftalmologista "true"
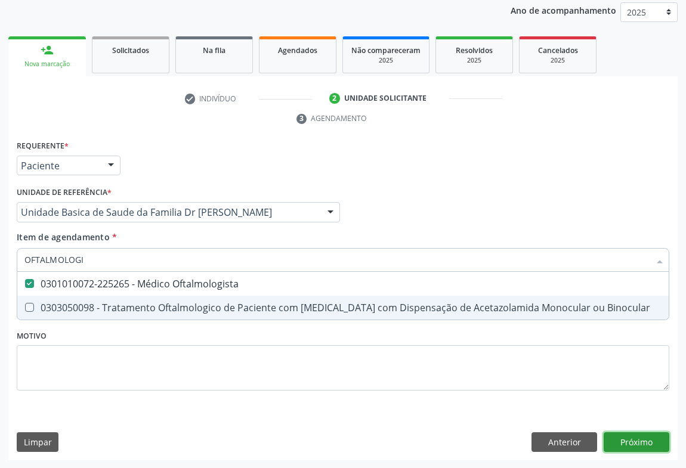
click at [633, 441] on div "Requerente * Paciente Profissional de Saúde Paciente Nenhum resultado encontrad…" at bounding box center [342, 299] width 669 height 324
checkbox Binocular "true"
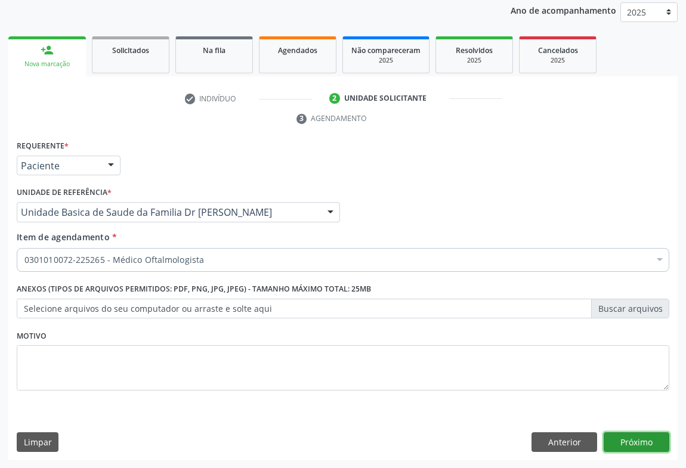
click at [633, 441] on button "Próximo" at bounding box center [637, 443] width 66 height 20
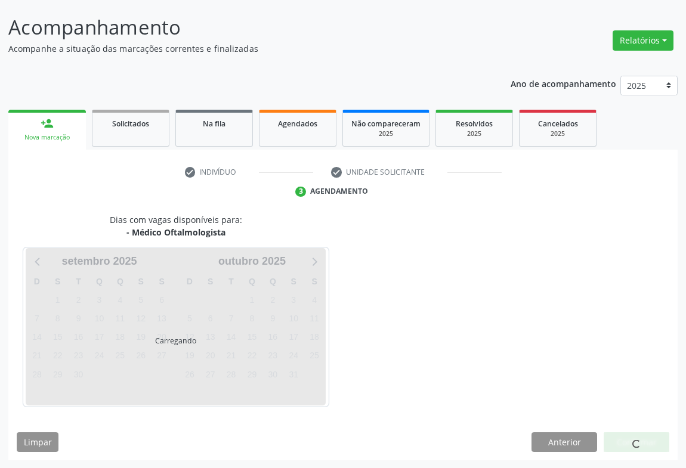
scroll to position [104, 0]
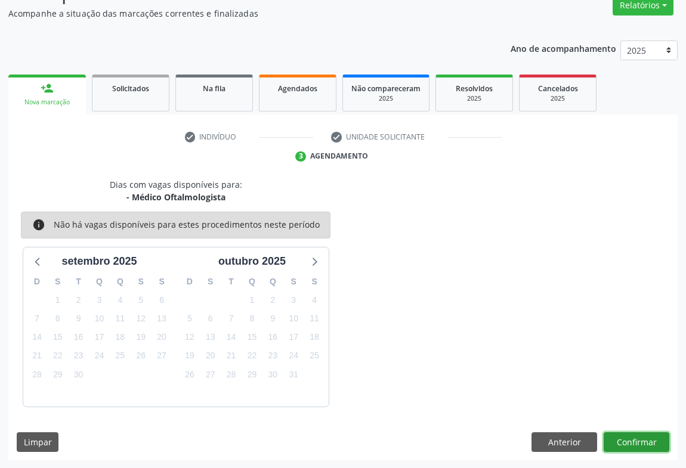
click at [633, 441] on button "Confirmar" at bounding box center [637, 443] width 66 height 20
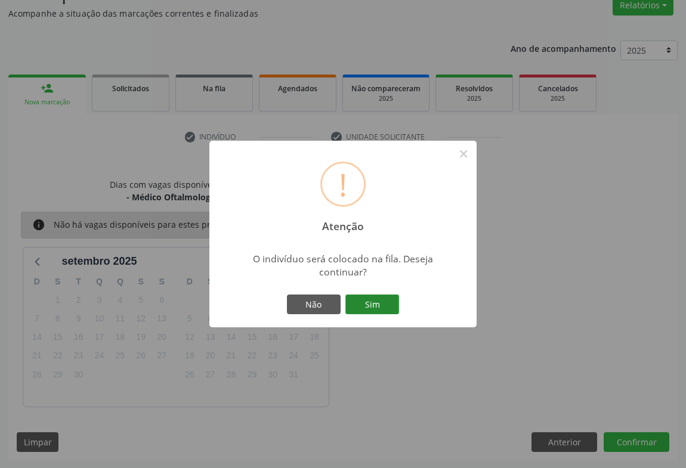
click at [360, 310] on button "Sim" at bounding box center [372, 305] width 54 height 20
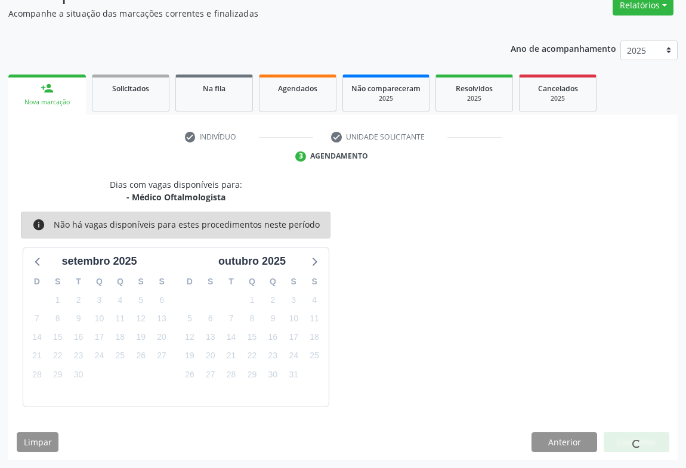
scroll to position [0, 0]
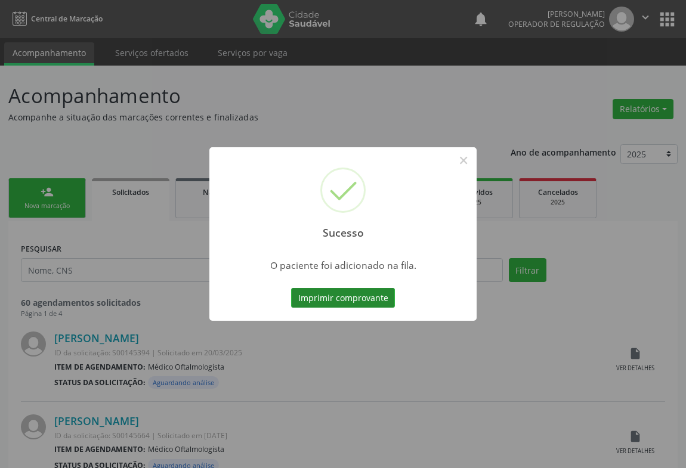
click at [351, 301] on button "Imprimir comprovante" at bounding box center [343, 298] width 104 height 20
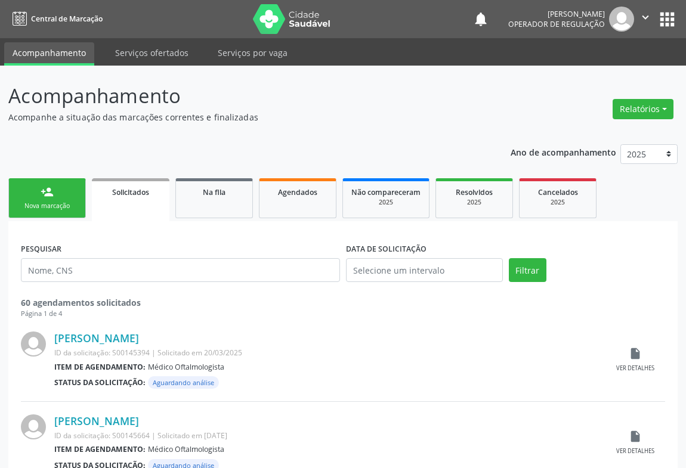
click at [42, 187] on div "person_add" at bounding box center [47, 192] width 13 height 13
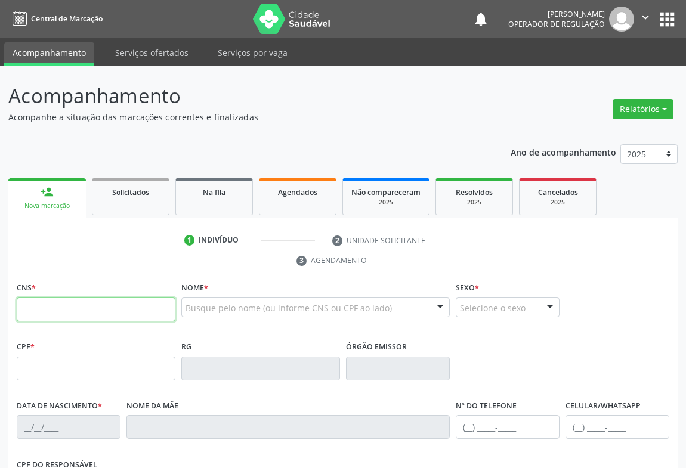
click at [52, 301] on input "text" at bounding box center [96, 310] width 159 height 24
type input "700 4049 9041 1049"
type input "0726083313"
type input "[DATE]"
type input "S/N"
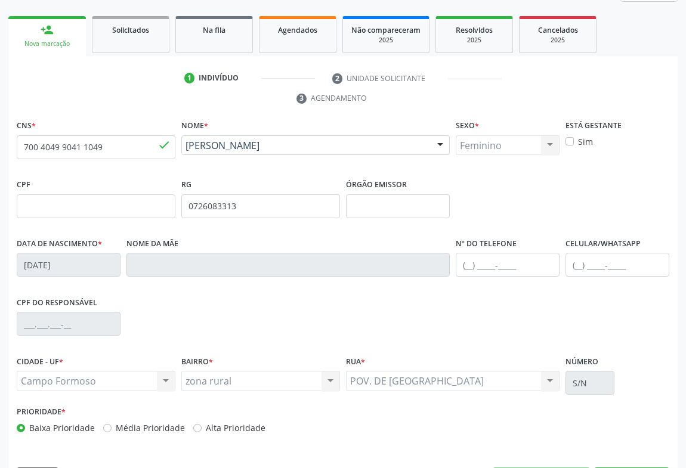
scroll to position [197, 0]
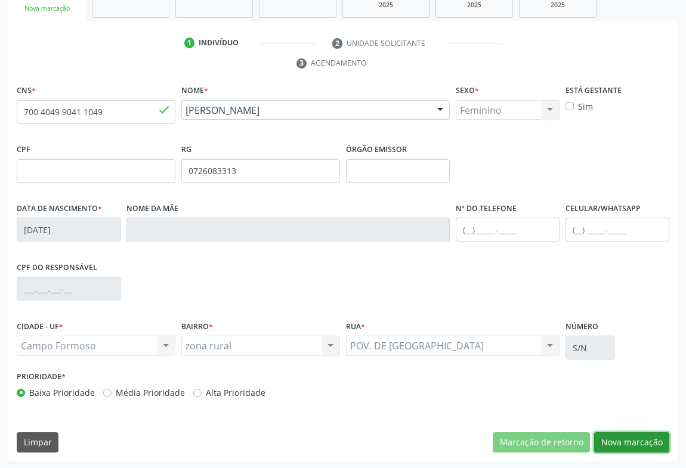
click at [615, 444] on button "Nova marcação" at bounding box center [631, 443] width 75 height 20
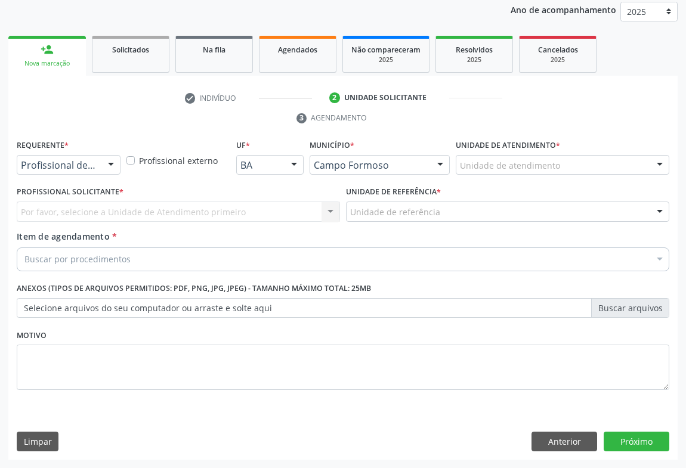
scroll to position [142, 0]
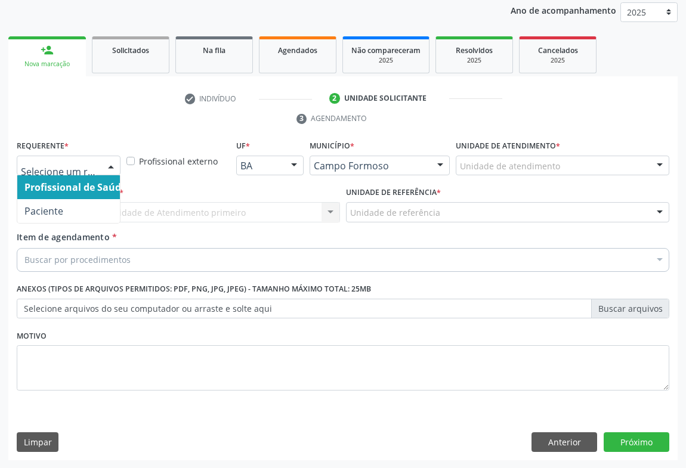
drag, startPoint x: 107, startPoint y: 169, endPoint x: 70, endPoint y: 193, distance: 44.0
click at [107, 168] on div at bounding box center [111, 166] width 18 height 20
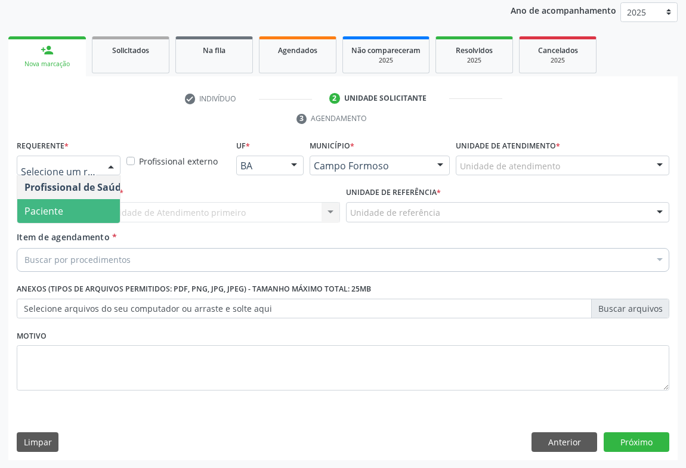
click at [51, 213] on span "Paciente" at bounding box center [43, 211] width 39 height 13
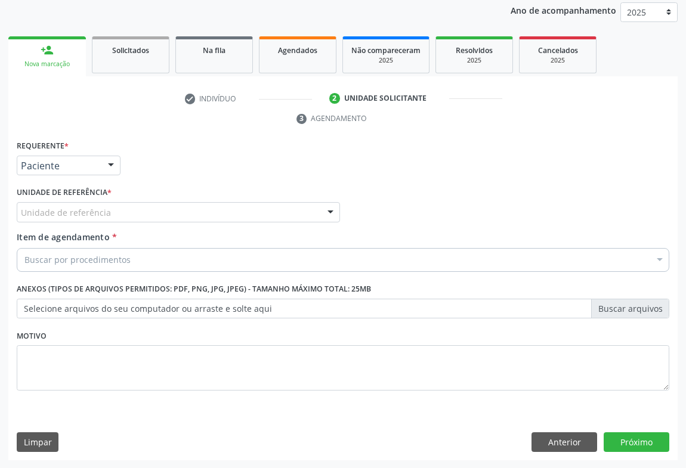
click at [333, 214] on div at bounding box center [331, 213] width 18 height 20
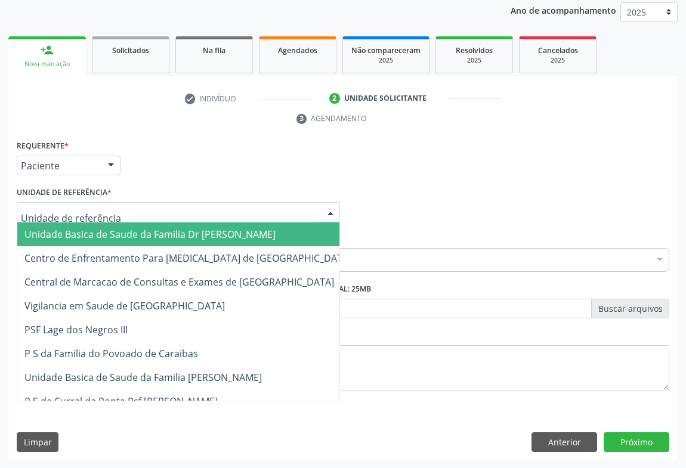
click at [246, 235] on span "Unidade Basica de Saude da Familia Dr [PERSON_NAME]" at bounding box center [149, 234] width 251 height 13
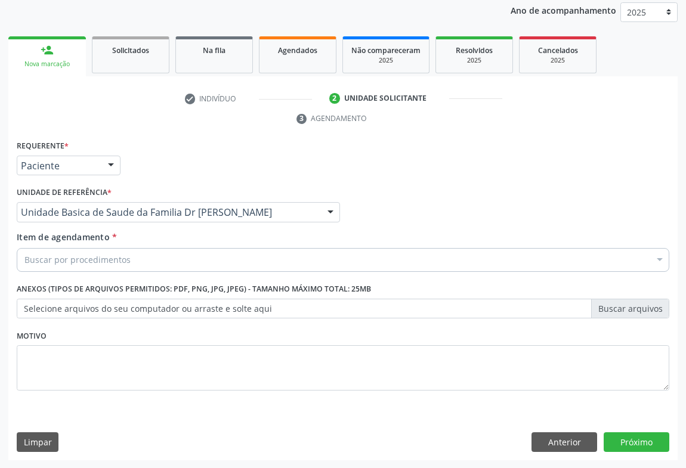
click at [129, 262] on div "Buscar por procedimentos" at bounding box center [343, 260] width 653 height 24
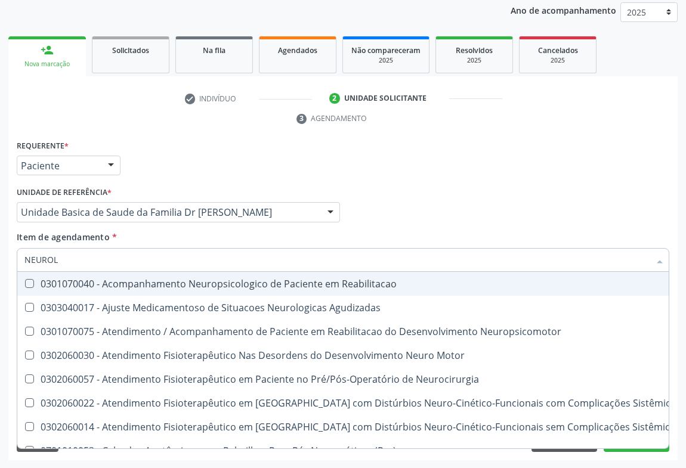
type input "NEUROLO"
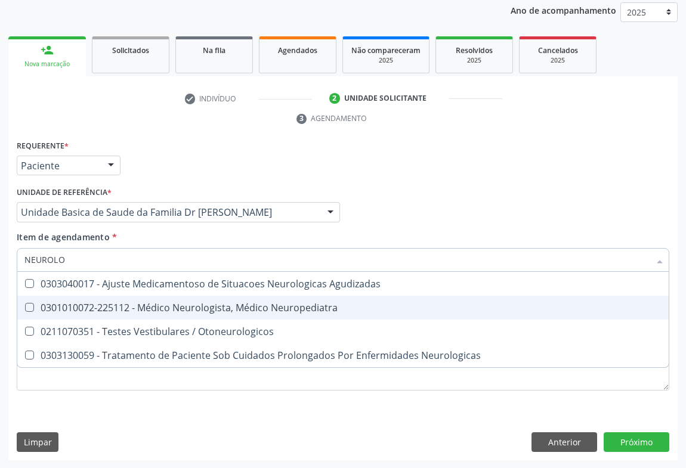
click at [152, 307] on div "0301010072-225112 - Médico Neurologista, Médico Neuropediatra" at bounding box center [342, 308] width 637 height 10
checkbox Neuropediatra "true"
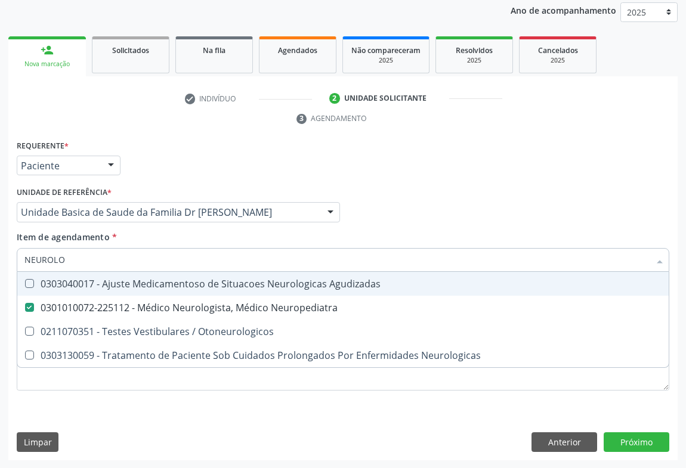
click at [433, 209] on div "Profissional Solicitante Por favor, selecione a Unidade de Atendimento primeiro…" at bounding box center [343, 207] width 659 height 47
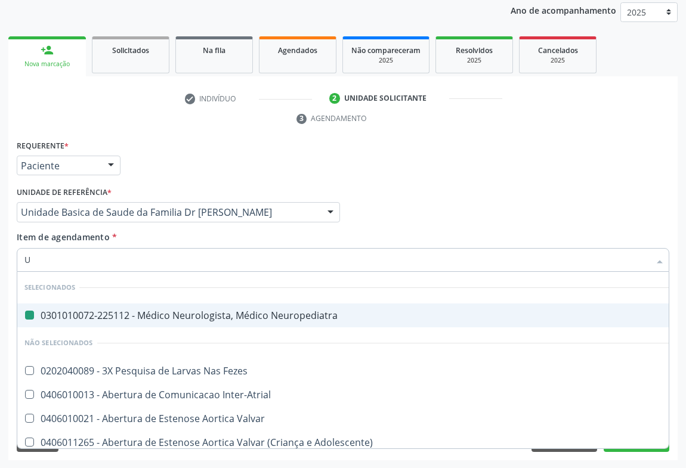
type input "US"
checkbox Neuropediatra "false"
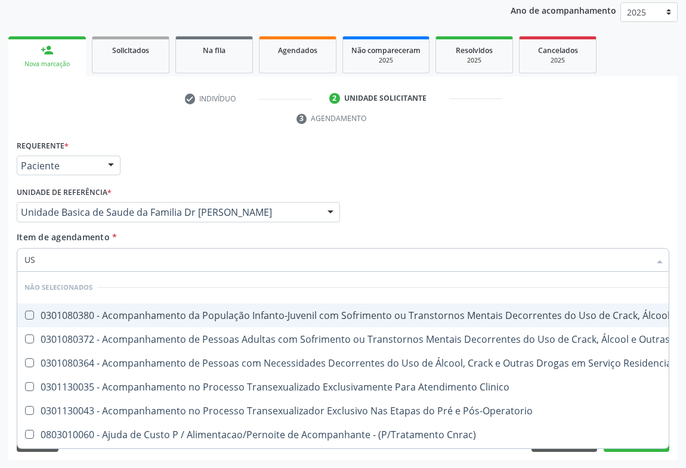
type input "USG"
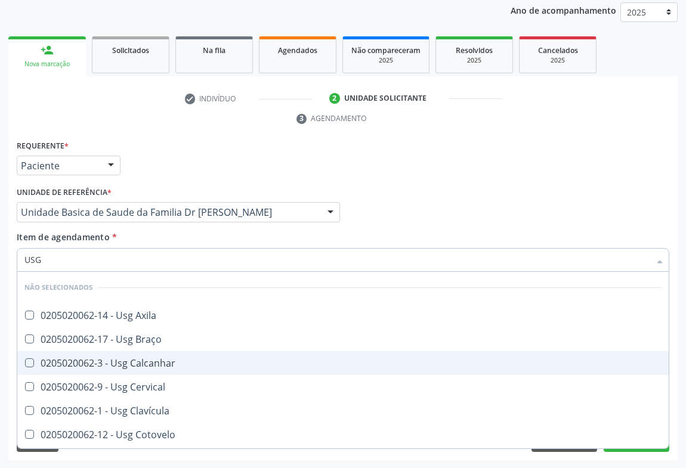
scroll to position [54, 0]
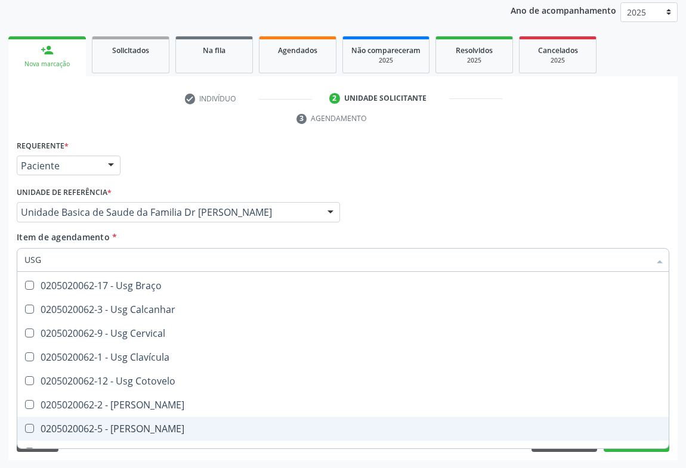
click at [129, 429] on div "0205020062-5 - [PERSON_NAME]" at bounding box center [342, 429] width 637 height 10
checkbox Joelho "true"
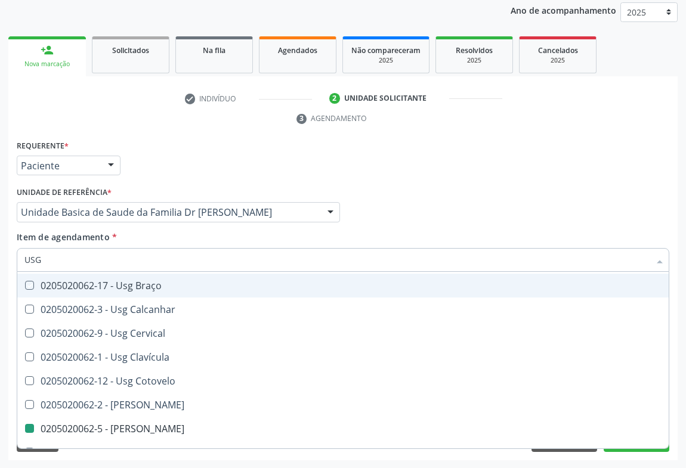
click at [482, 204] on div "Profissional Solicitante Por favor, selecione a Unidade de Atendimento primeiro…" at bounding box center [343, 207] width 659 height 47
checkbox Axila "true"
checkbox Joelho "false"
checkbox Braço "true"
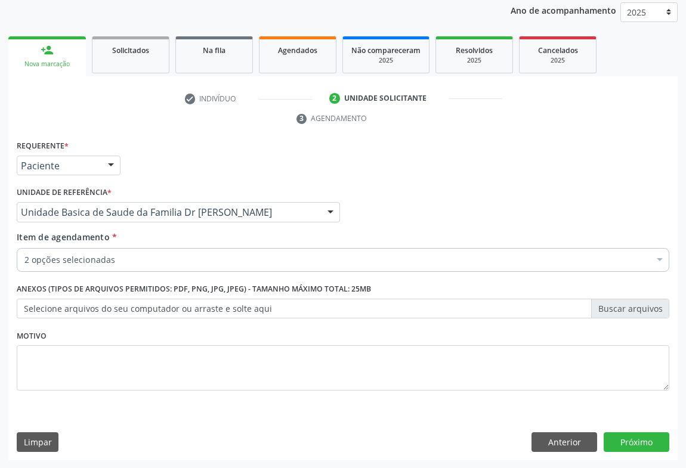
scroll to position [0, 0]
click at [614, 446] on button "Próximo" at bounding box center [637, 443] width 66 height 20
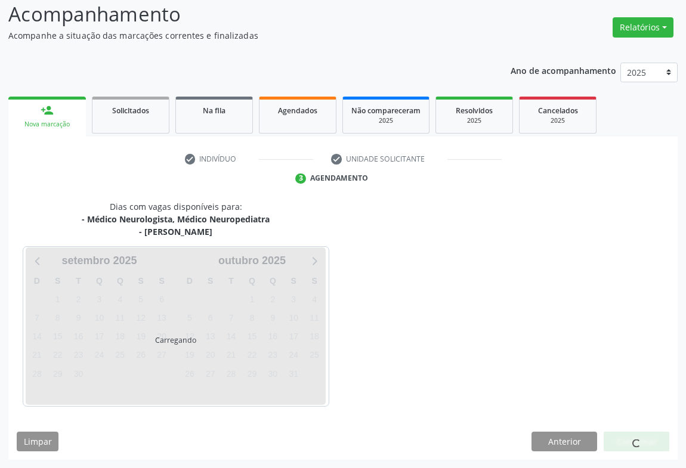
scroll to position [116, 0]
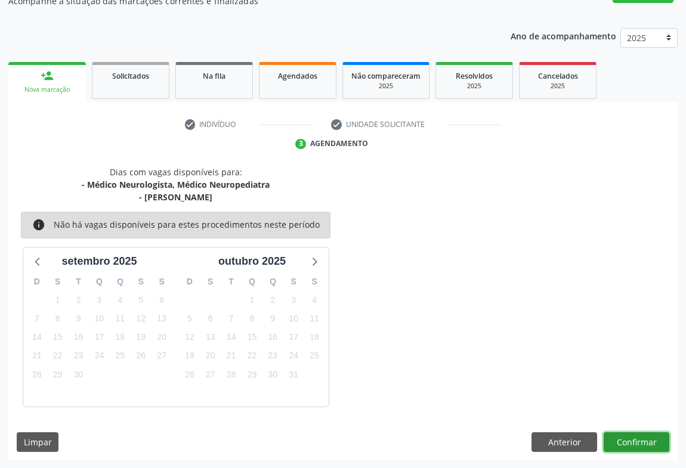
click at [640, 435] on button "Confirmar" at bounding box center [637, 443] width 66 height 20
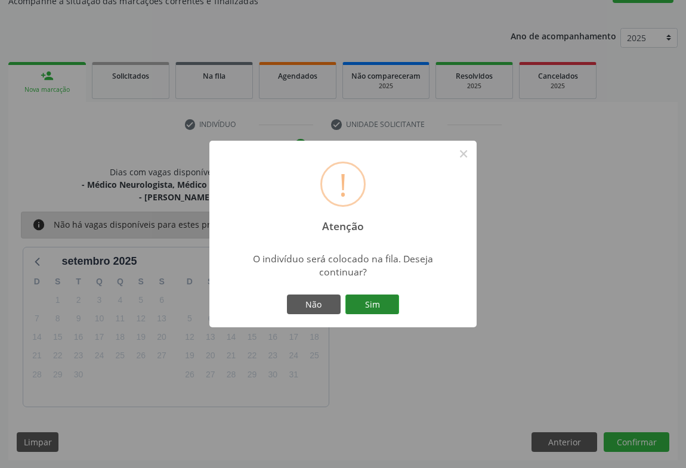
click at [387, 307] on button "Sim" at bounding box center [372, 305] width 54 height 20
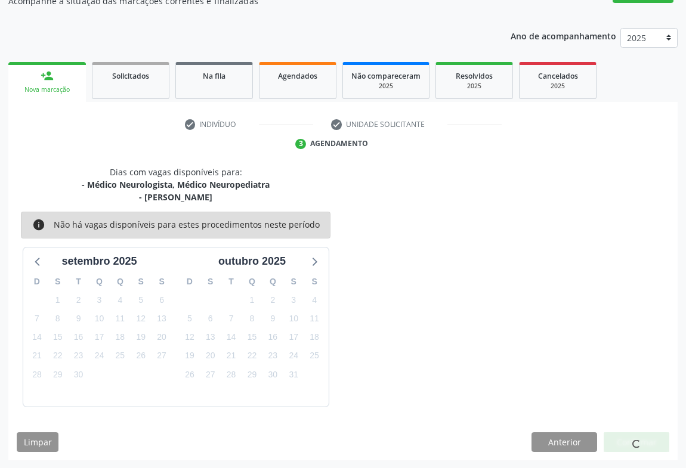
scroll to position [0, 0]
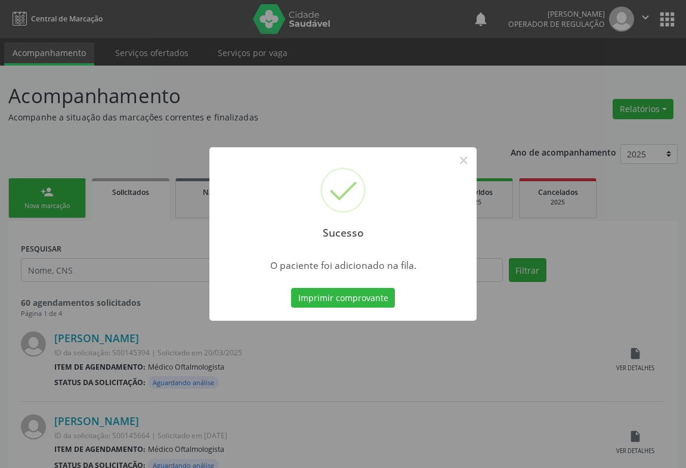
click at [329, 310] on div "Sucesso × O paciente foi adicionado na fila. Imprimir comprovante Cancel" at bounding box center [342, 234] width 267 height 174
click at [329, 294] on button "Imprimir comprovante" at bounding box center [343, 298] width 104 height 20
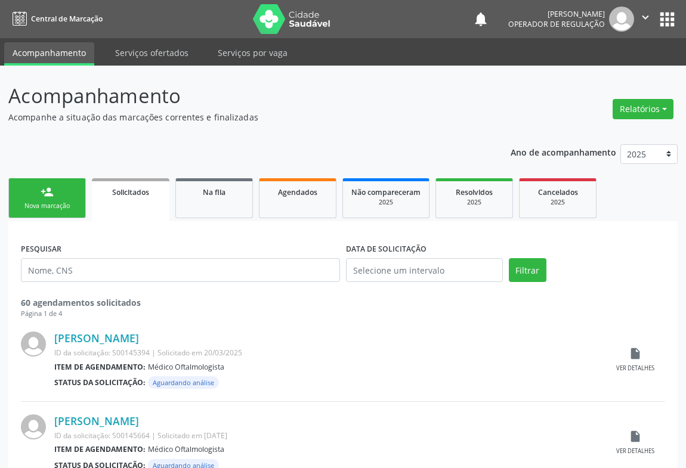
click at [57, 202] on div "Nova marcação" at bounding box center [47, 206] width 60 height 9
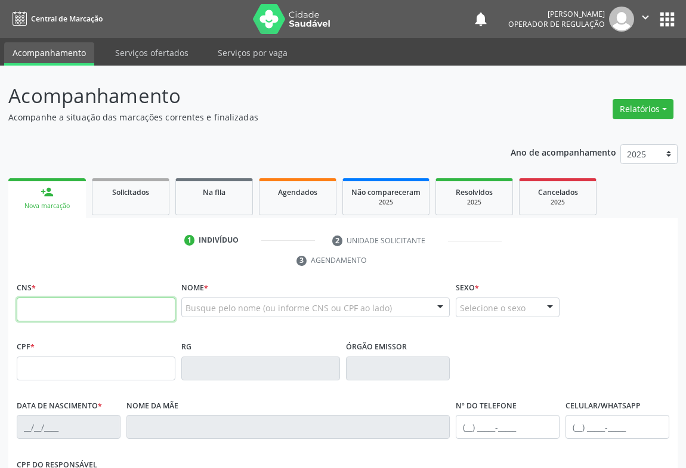
click at [54, 310] on input "text" at bounding box center [96, 310] width 159 height 24
type input "700 8064 7695 3882"
type input "0857193821"
type input "[DATE]"
type input "[PHONE_NUMBER]"
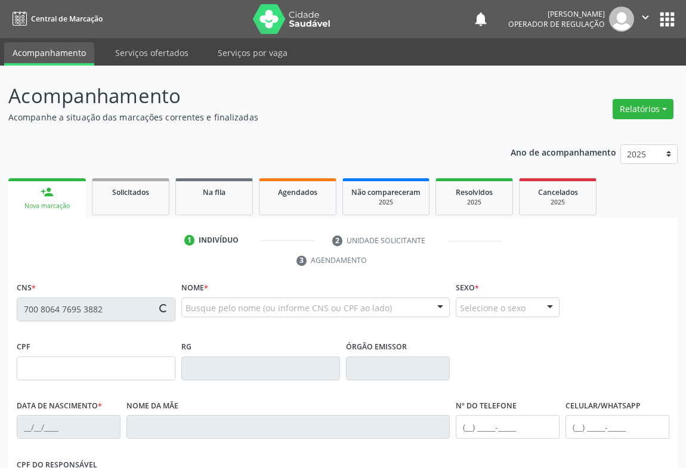
type input "[PHONE_NUMBER]"
type input "005.410.335-57"
type input "S/N"
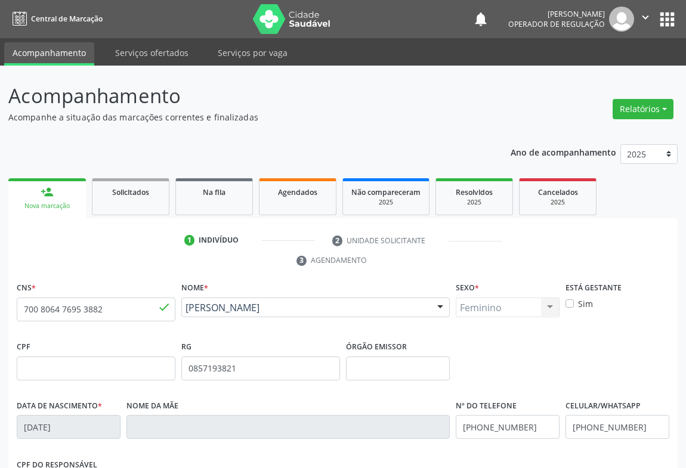
scroll to position [197, 0]
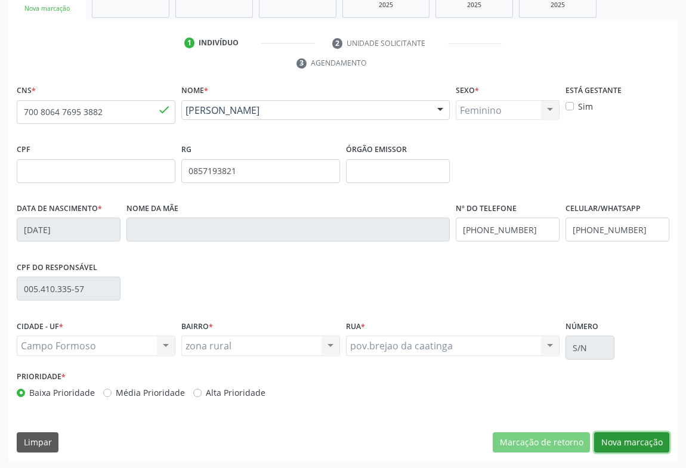
click at [611, 435] on button "Nova marcação" at bounding box center [631, 443] width 75 height 20
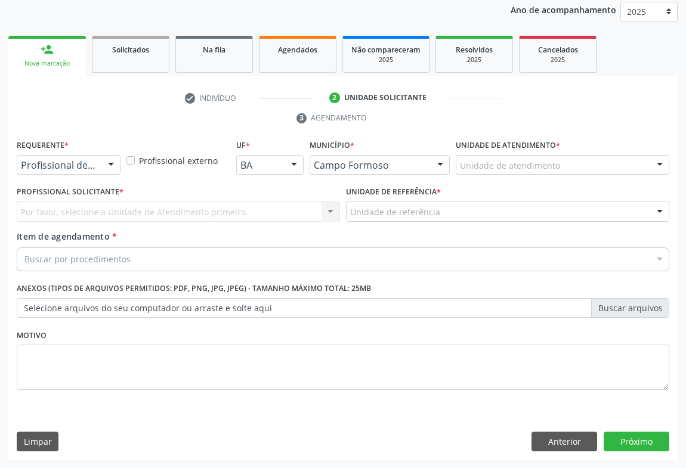
scroll to position [142, 0]
click at [115, 160] on div at bounding box center [111, 166] width 18 height 20
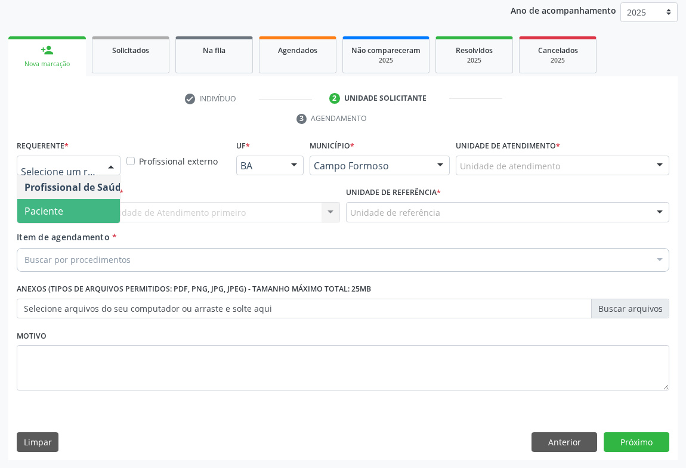
click at [94, 206] on span "Paciente" at bounding box center [75, 211] width 116 height 24
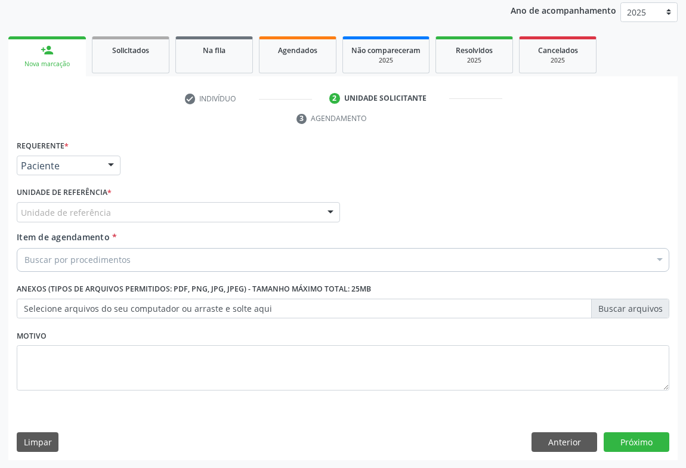
click at [329, 209] on div at bounding box center [331, 213] width 18 height 20
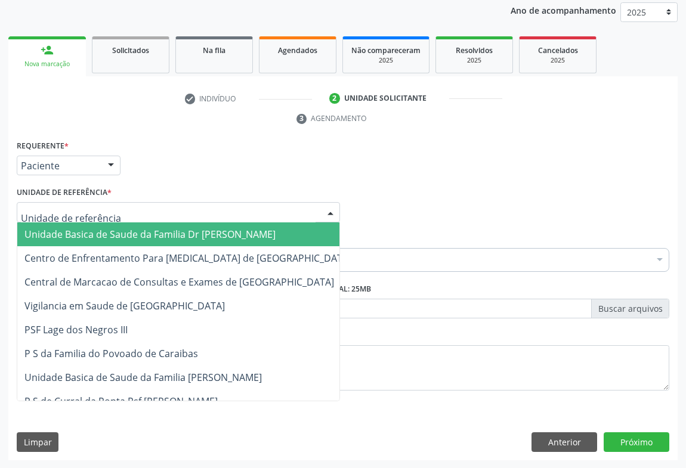
click at [246, 234] on span "Unidade Basica de Saude da Familia Dr [PERSON_NAME]" at bounding box center [149, 234] width 251 height 13
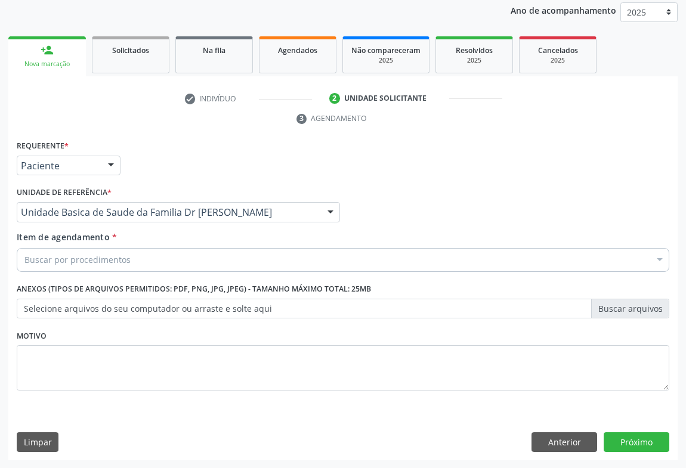
click at [173, 257] on div "Buscar por procedimentos" at bounding box center [343, 260] width 653 height 24
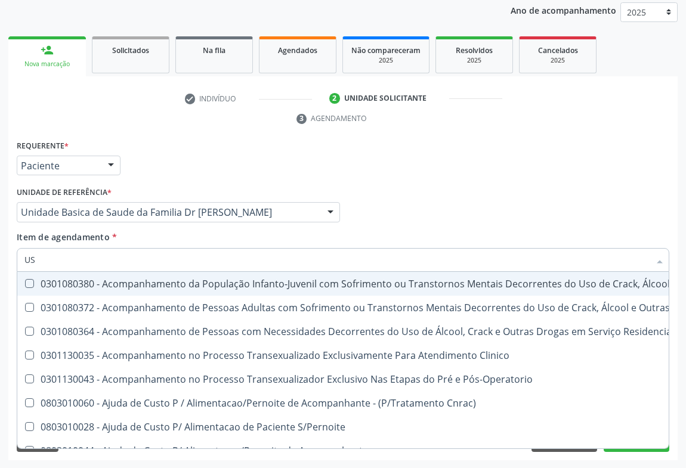
type input "USG"
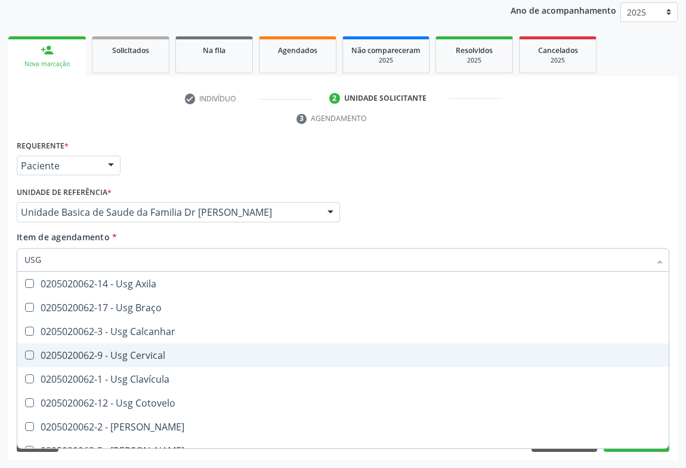
click at [166, 347] on span "0205020062-9 - Usg Cervical" at bounding box center [342, 356] width 651 height 24
checkbox Cervical "true"
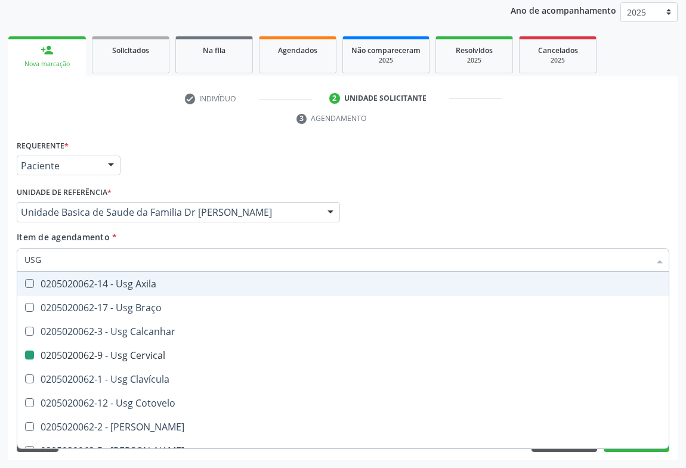
click at [367, 184] on div "Profissional Solicitante Por favor, selecione a Unidade de Atendimento primeiro…" at bounding box center [343, 207] width 659 height 47
checkbox Braço "true"
checkbox Cervical "false"
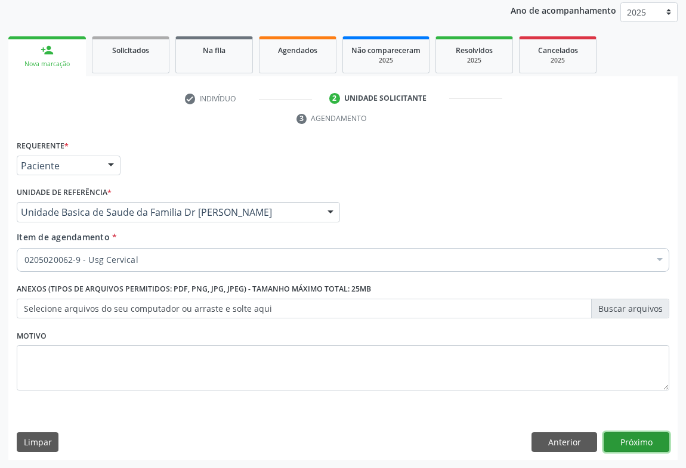
click at [636, 433] on button "Próximo" at bounding box center [637, 443] width 66 height 20
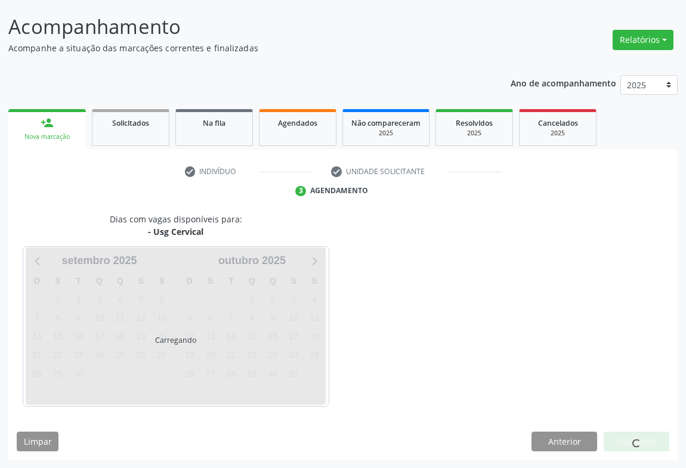
scroll to position [69, 0]
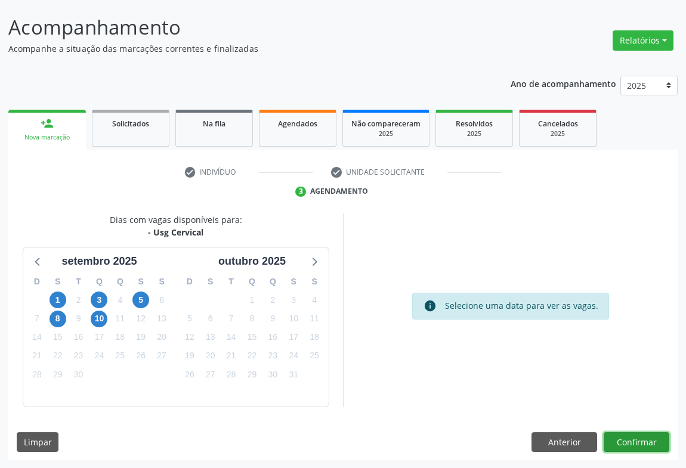
click at [608, 435] on button "Confirmar" at bounding box center [637, 443] width 66 height 20
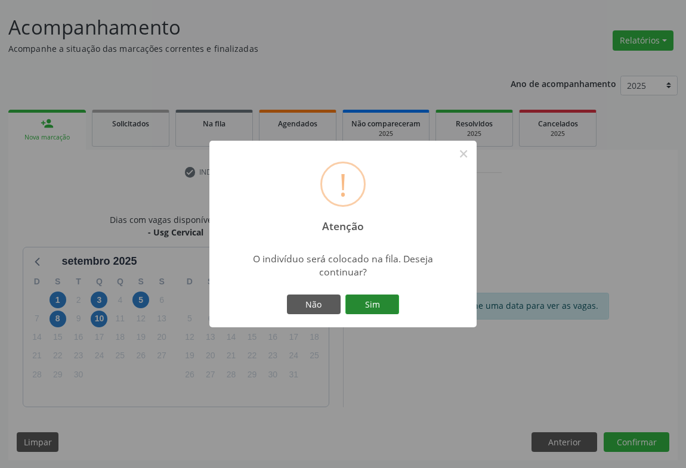
click at [360, 301] on button "Sim" at bounding box center [372, 305] width 54 height 20
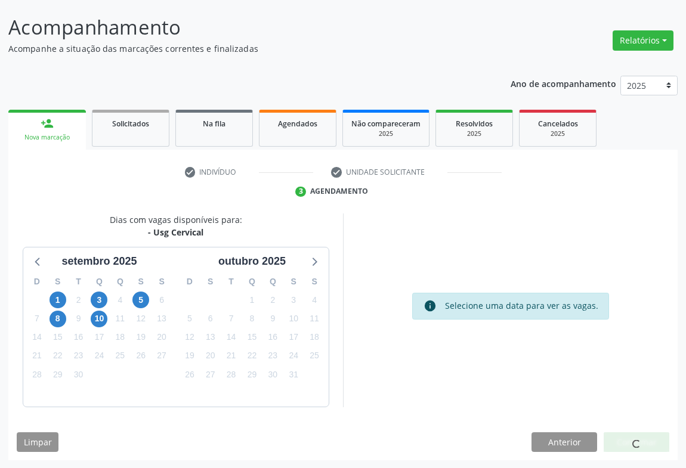
scroll to position [0, 0]
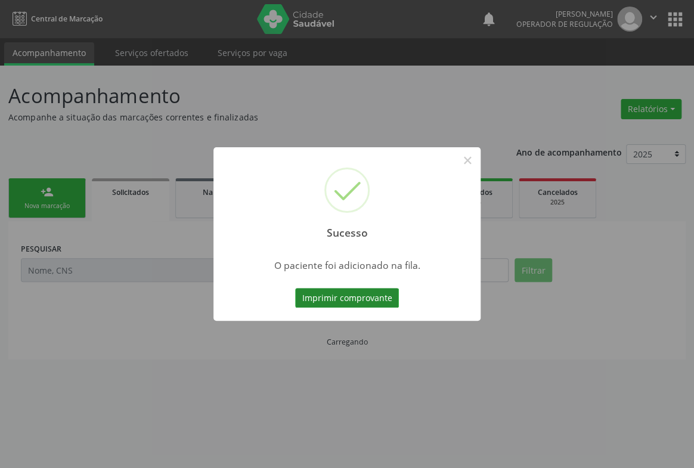
click at [362, 301] on button "Imprimir comprovante" at bounding box center [347, 298] width 104 height 20
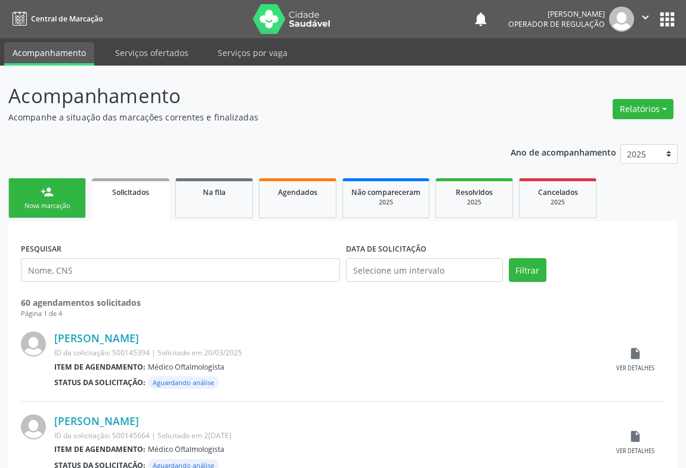
click at [60, 199] on link "person_add Nova marcação" at bounding box center [47, 198] width 78 height 40
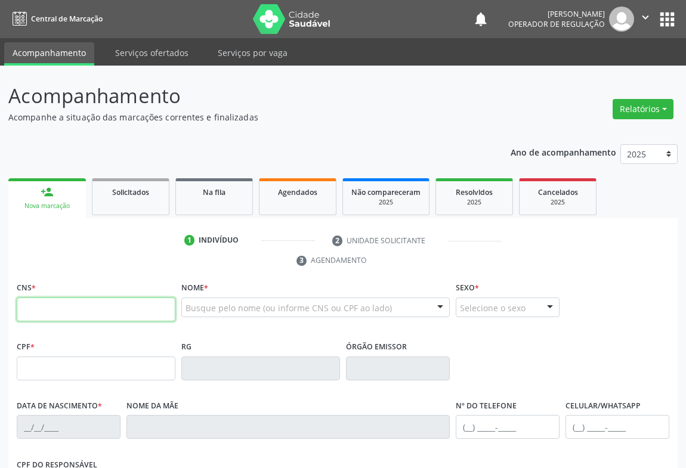
click at [26, 308] on input "text" at bounding box center [96, 310] width 159 height 24
type input "700 0050 3256 4308"
type input "30772201570"
type input "29/05/2019"
type input "(74) 98851-8704"
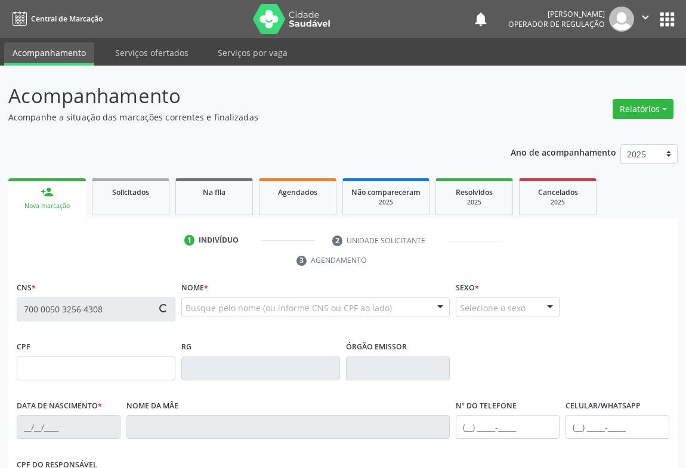
type input "34"
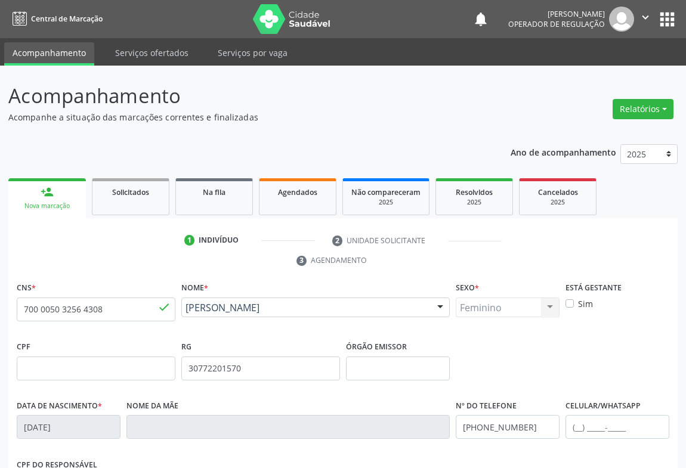
scroll to position [197, 0]
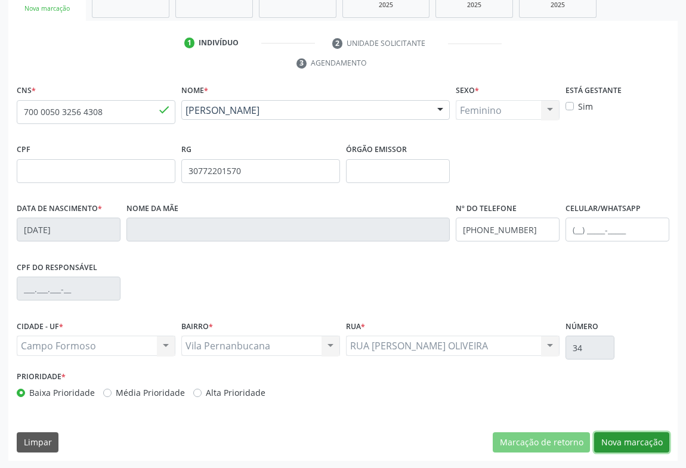
click at [601, 439] on button "Nova marcação" at bounding box center [631, 443] width 75 height 20
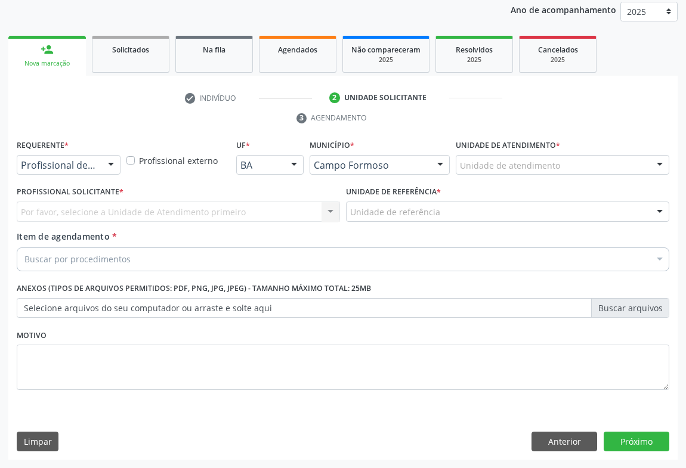
scroll to position [142, 0]
click at [107, 167] on div at bounding box center [111, 166] width 18 height 20
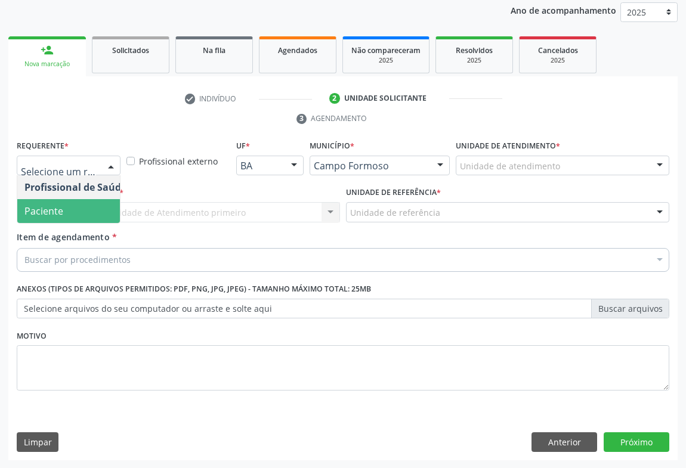
click at [75, 208] on span "Paciente" at bounding box center [75, 211] width 116 height 24
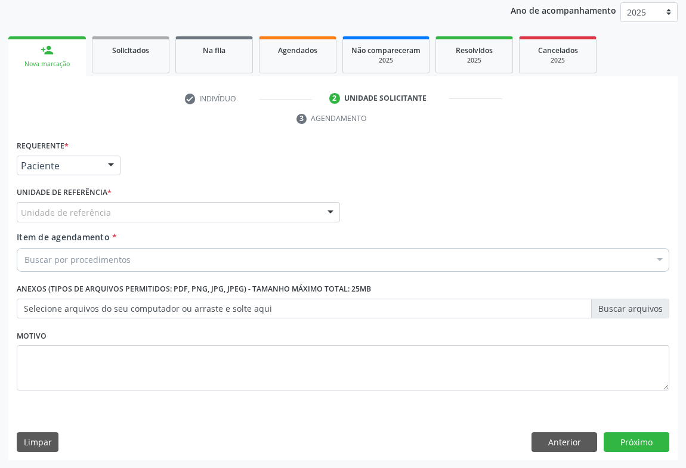
click at [326, 215] on div at bounding box center [331, 213] width 18 height 20
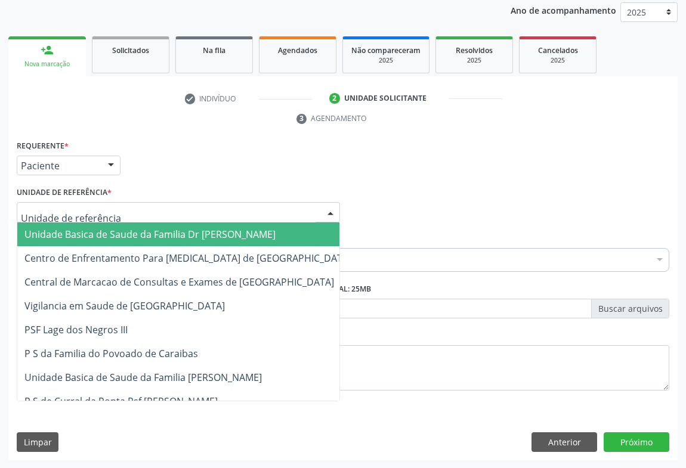
click at [295, 227] on span "Unidade Basica de Saude da Familia Dr [PERSON_NAME]" at bounding box center [187, 235] width 341 height 24
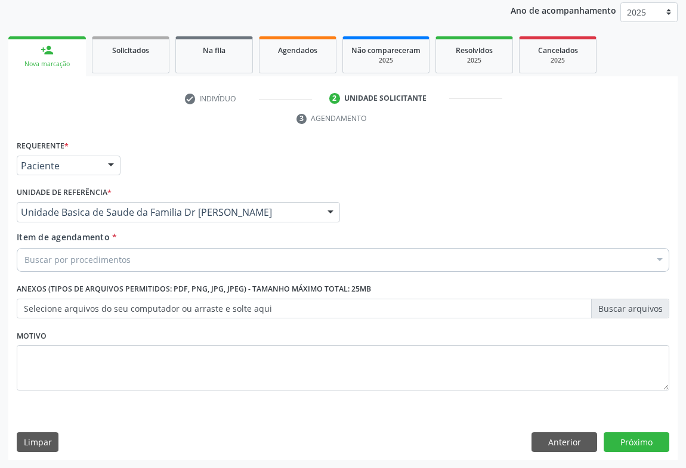
click at [227, 254] on div "Buscar por procedimentos" at bounding box center [343, 260] width 653 height 24
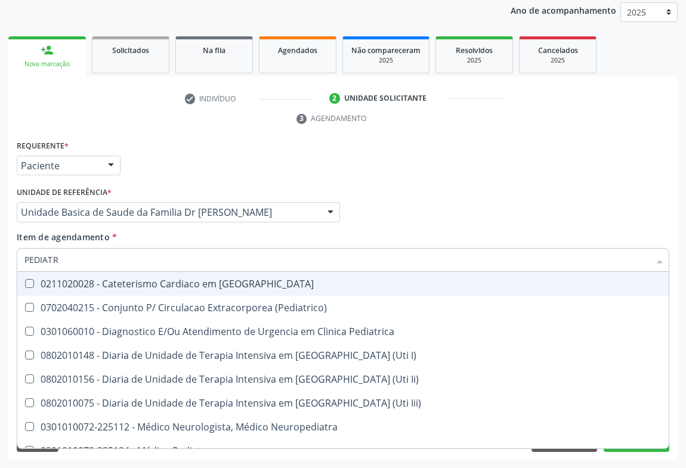
type input "PEDIATRA"
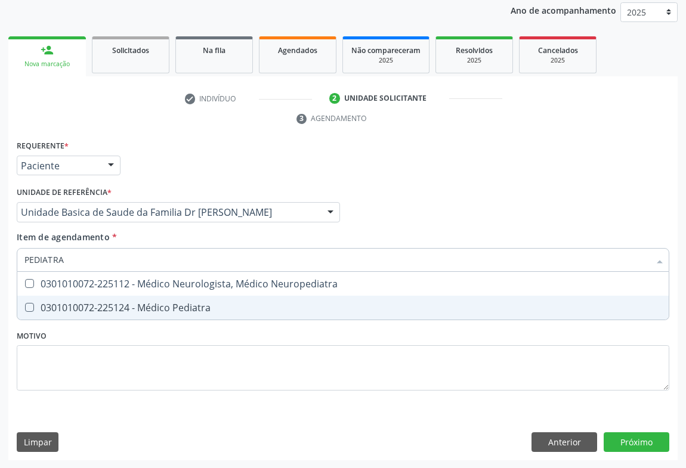
click at [223, 310] on div "0301010072-225124 - Médico Pediatra" at bounding box center [342, 308] width 637 height 10
checkbox Pediatra "true"
click at [606, 433] on div "Requerente * Paciente Profissional de Saúde Paciente Nenhum resultado encontrad…" at bounding box center [342, 299] width 669 height 324
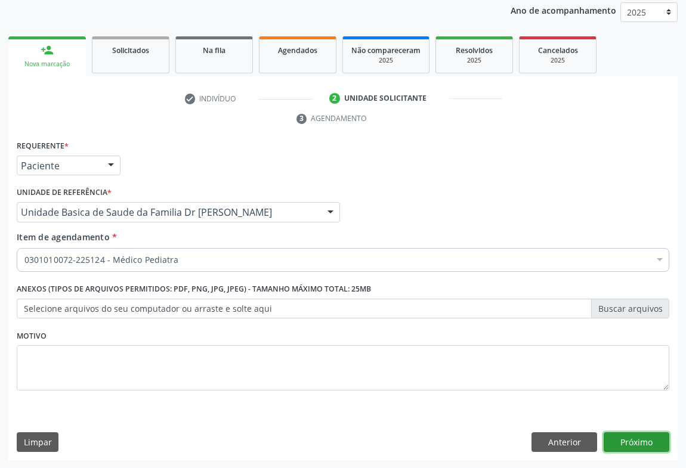
click at [644, 442] on button "Próximo" at bounding box center [637, 443] width 66 height 20
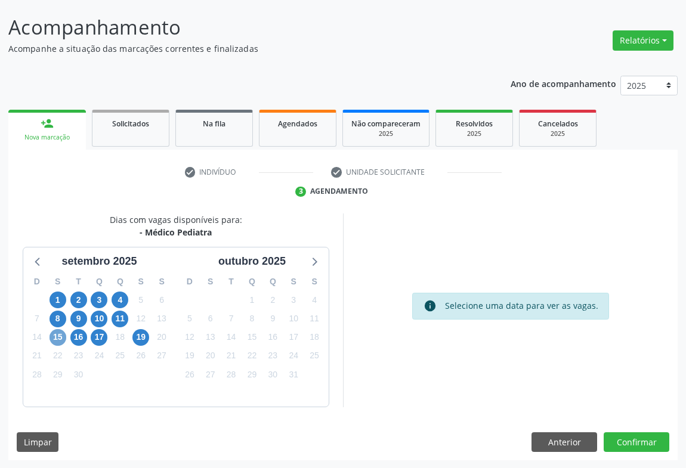
click at [54, 335] on span "15" at bounding box center [58, 337] width 17 height 17
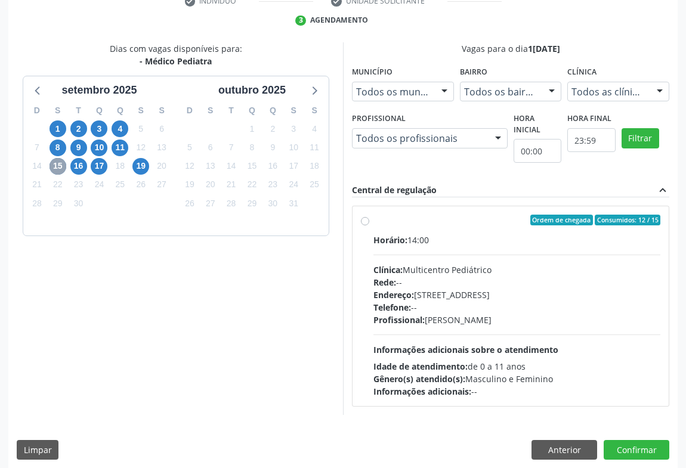
scroll to position [241, 0]
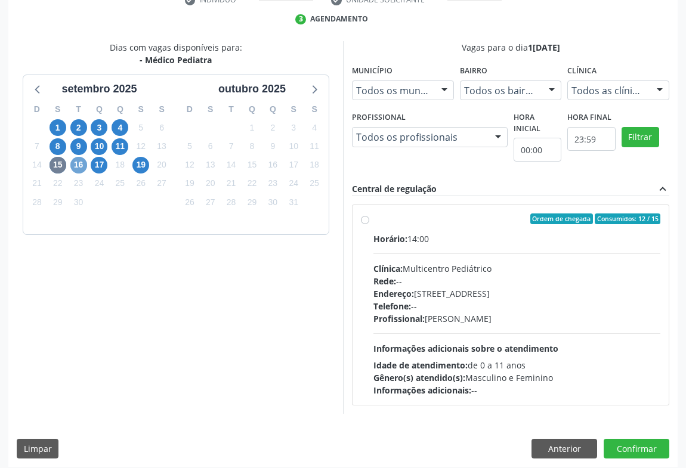
click at [78, 169] on span "16" at bounding box center [78, 165] width 17 height 17
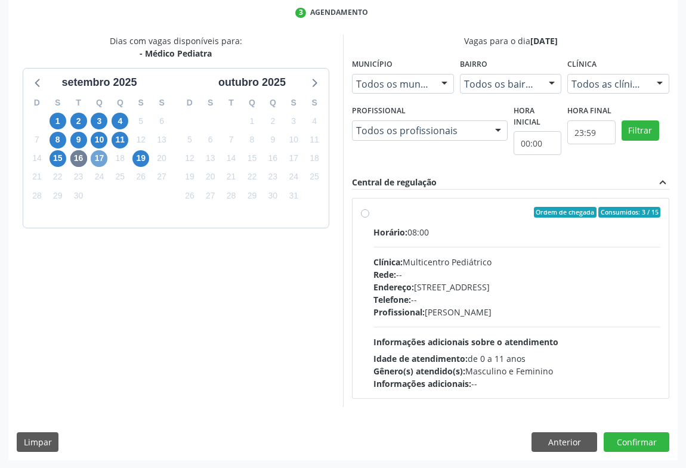
click at [101, 156] on span "17" at bounding box center [99, 158] width 17 height 17
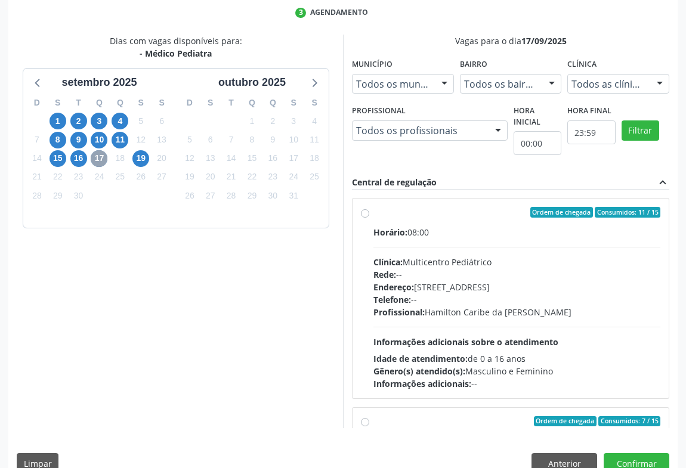
scroll to position [162, 0]
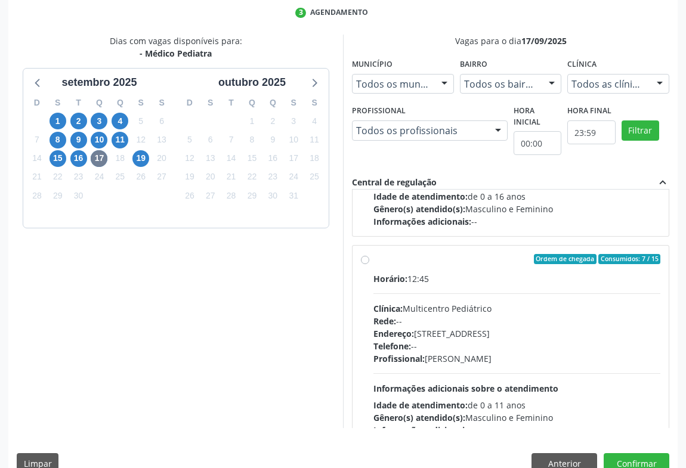
click at [373, 260] on label "Ordem de chegada Consumidos: 7 / 15 Horário: 12:45 Clínica: Multicentro Pediátr…" at bounding box center [516, 345] width 287 height 183
click at [364, 260] on input "Ordem de chegada Consumidos: 7 / 15 Horário: 12:45 Clínica: Multicentro Pediátr…" at bounding box center [365, 259] width 8 height 11
radio input "true"
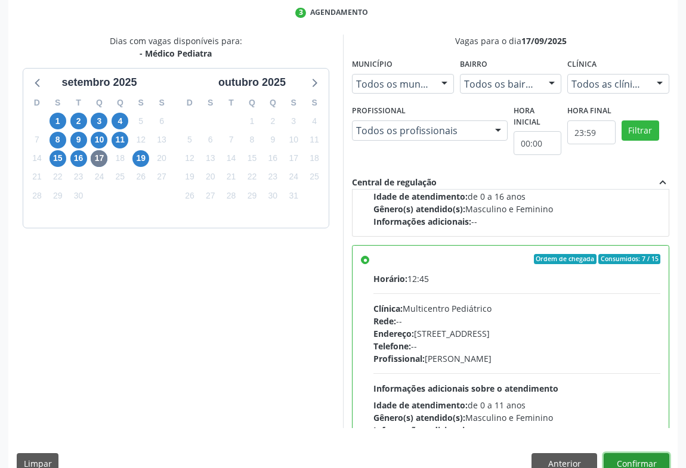
click at [620, 463] on button "Confirmar" at bounding box center [637, 463] width 66 height 20
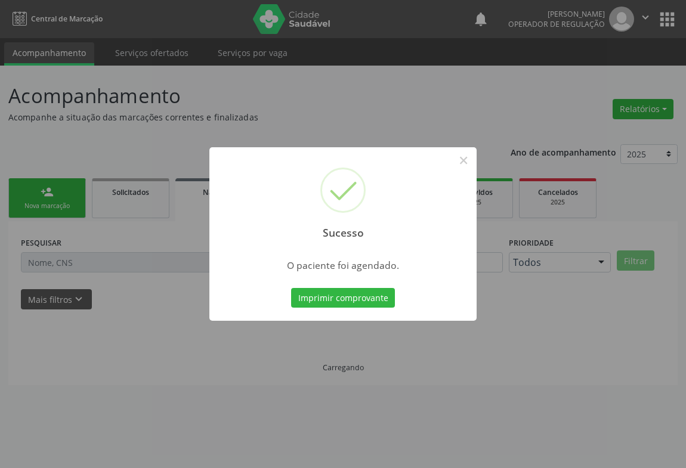
scroll to position [0, 0]
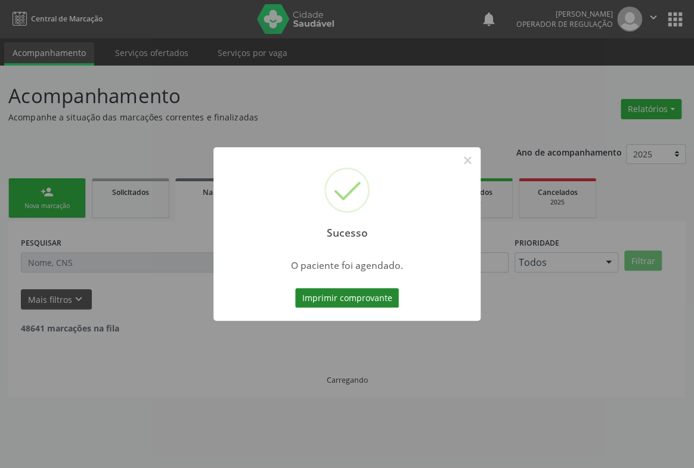
click at [373, 304] on button "Imprimir comprovante" at bounding box center [347, 298] width 104 height 20
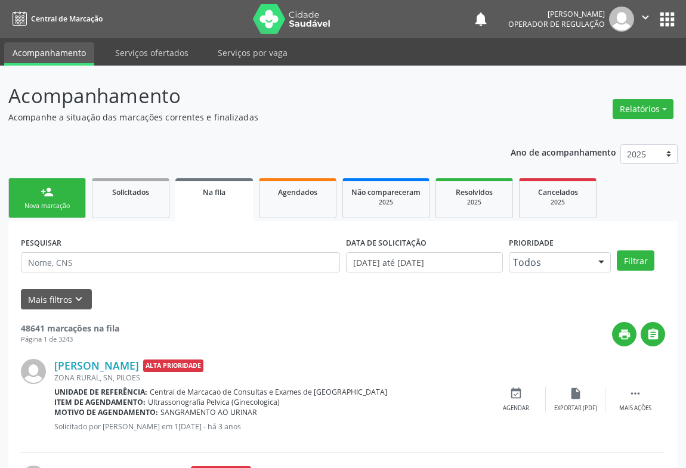
click at [61, 194] on link "person_add Nova marcação" at bounding box center [47, 198] width 78 height 40
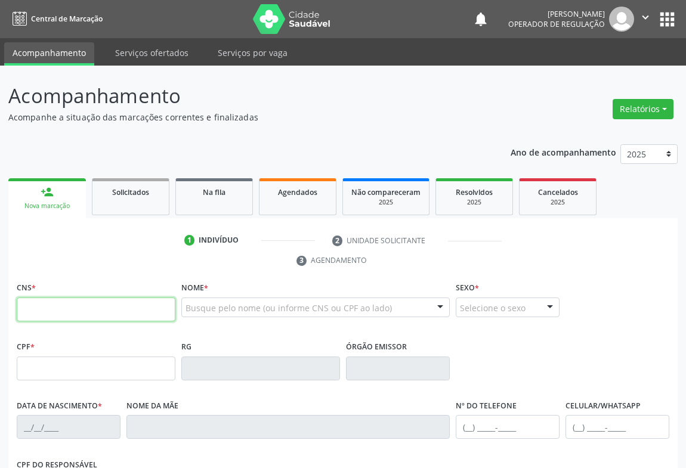
click at [63, 311] on input "text" at bounding box center [96, 310] width 159 height 24
type input "709 0078 3847 4912"
type input "0767472713"
type input "17/12/1979"
type input "(74) 99148-5114"
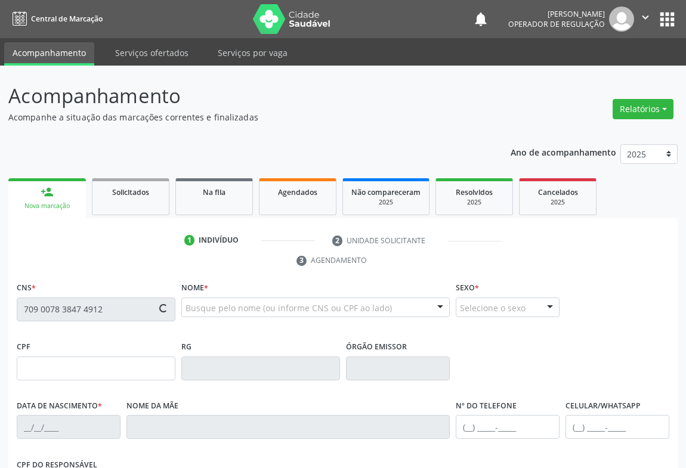
type input "(74) 99148-5114"
type input "016.963.305-56"
type input "S/N"
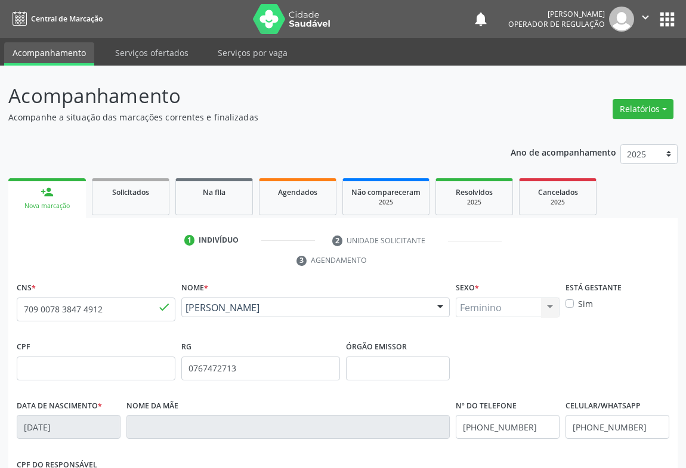
scroll to position [197, 0]
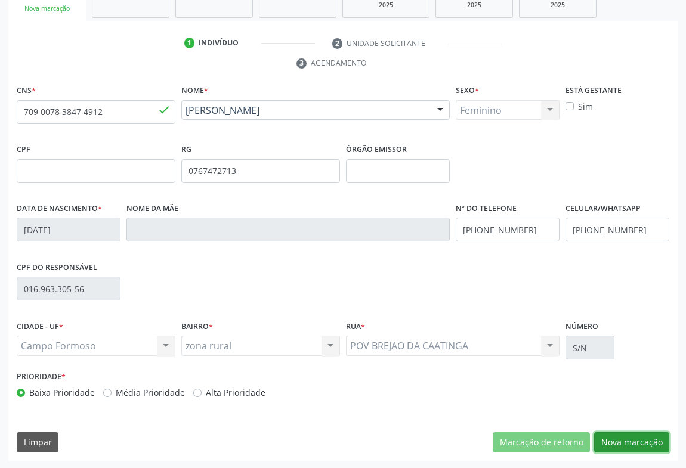
click at [599, 435] on button "Nova marcação" at bounding box center [631, 443] width 75 height 20
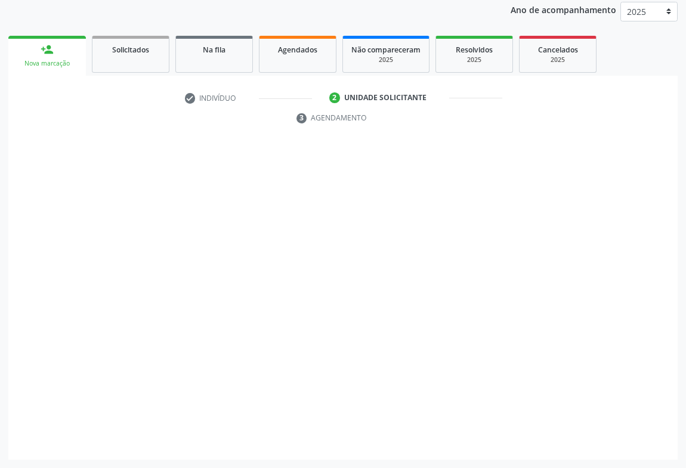
scroll to position [142, 0]
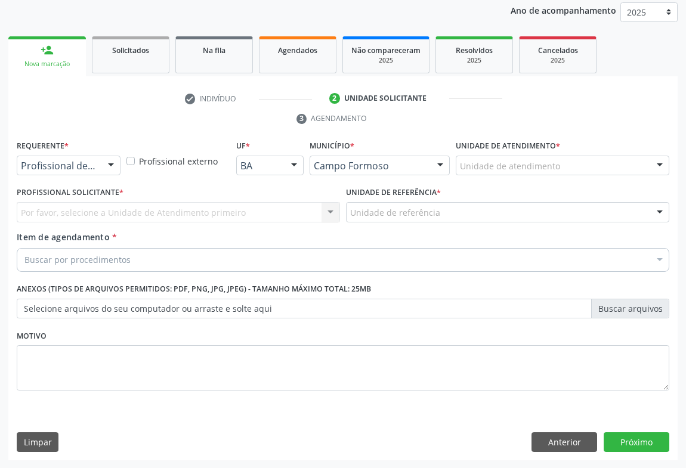
click at [104, 165] on div at bounding box center [111, 166] width 18 height 20
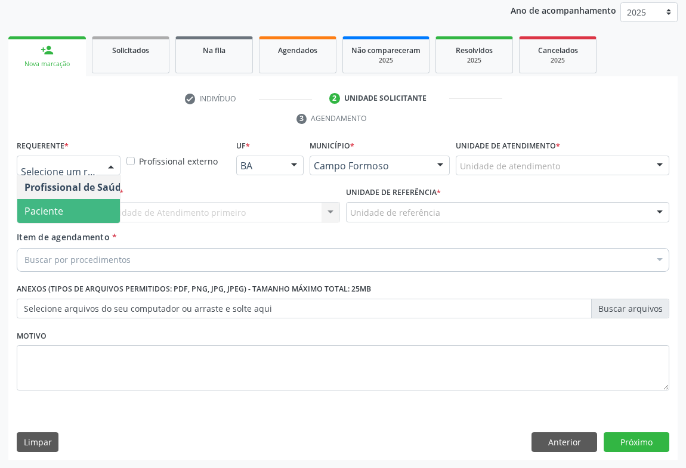
click at [60, 220] on span "Paciente" at bounding box center [75, 211] width 116 height 24
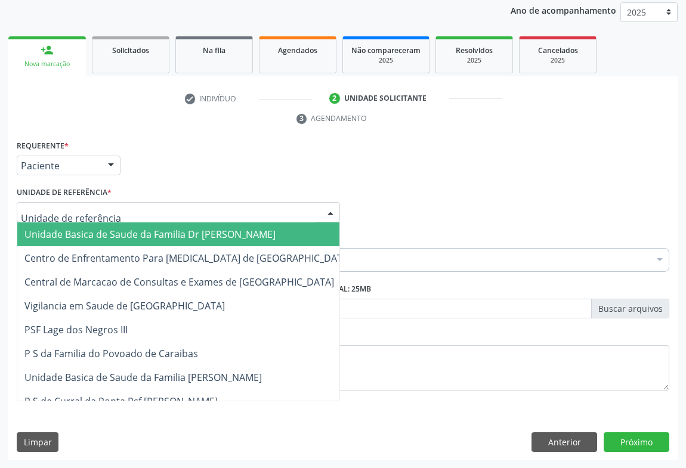
click at [334, 209] on div at bounding box center [331, 213] width 18 height 20
click at [276, 227] on span "Unidade Basica de Saude da Familia Dr [PERSON_NAME]" at bounding box center [187, 235] width 341 height 24
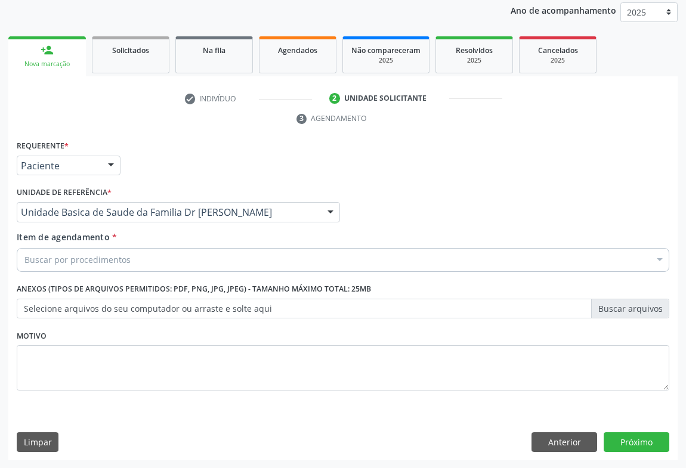
click at [206, 256] on div "Buscar por procedimentos" at bounding box center [343, 260] width 653 height 24
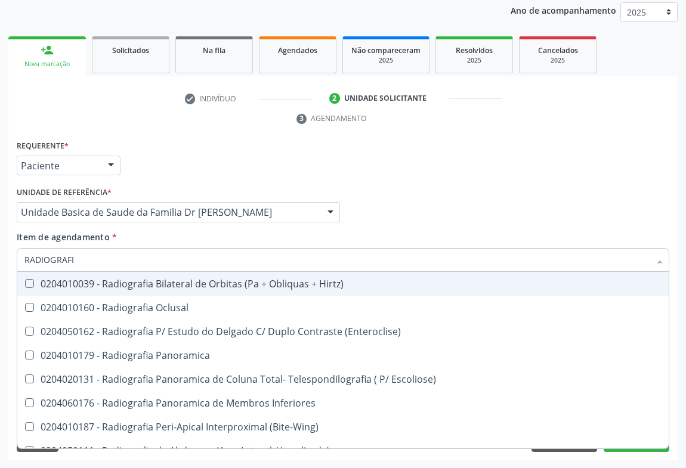
type input "RADIOGRAFIA"
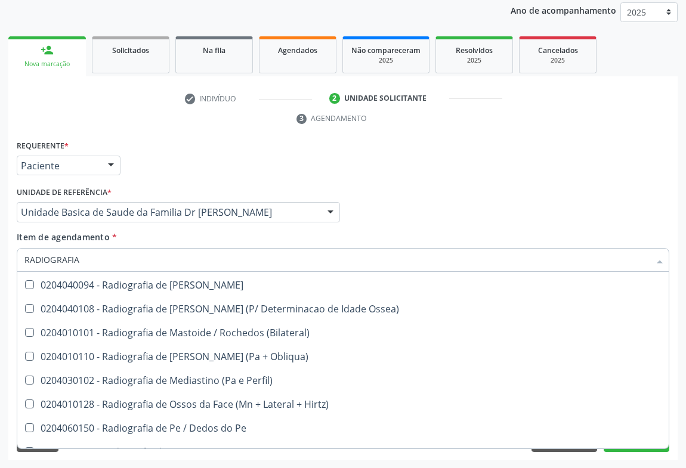
scroll to position [1029, 0]
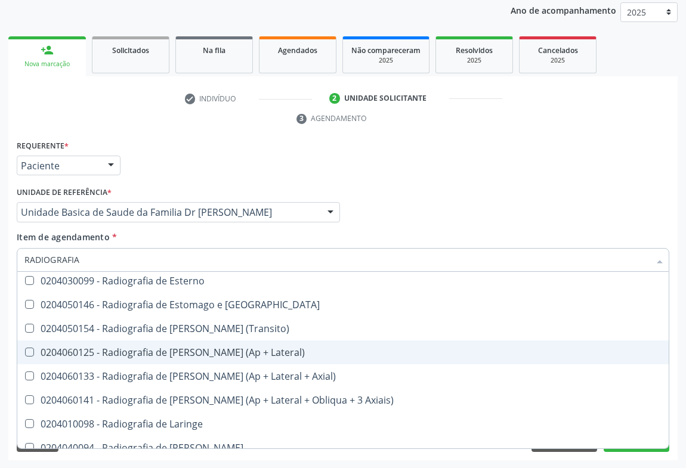
click at [215, 344] on span "0204060125 - Radiografia de [PERSON_NAME] (Ap + Lateral)" at bounding box center [342, 353] width 651 height 24
checkbox Lateral\) "true"
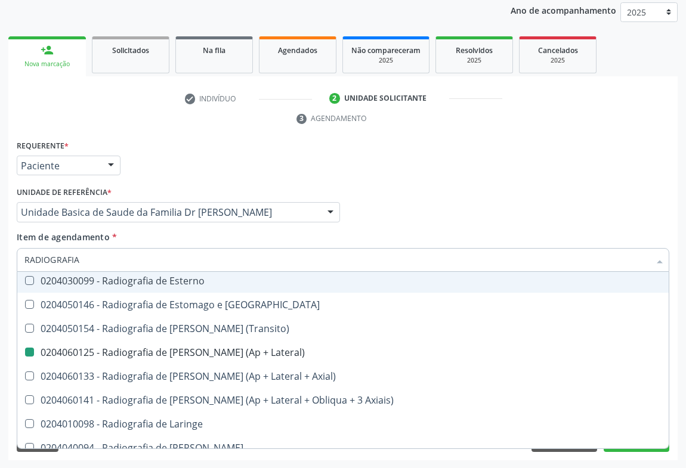
click at [474, 197] on div "Profissional Solicitante Por favor, selecione a Unidade de Atendimento primeiro…" at bounding box center [343, 207] width 659 height 47
checkbox Oclusal "true"
checkbox Lateral\) "false"
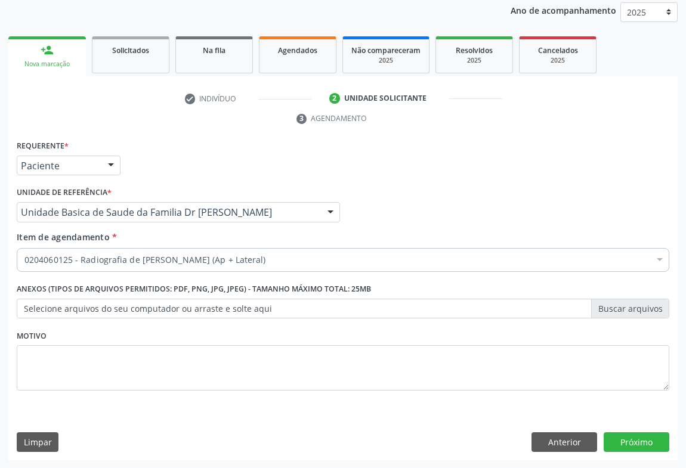
scroll to position [0, 0]
click at [614, 434] on button "Próximo" at bounding box center [637, 443] width 66 height 20
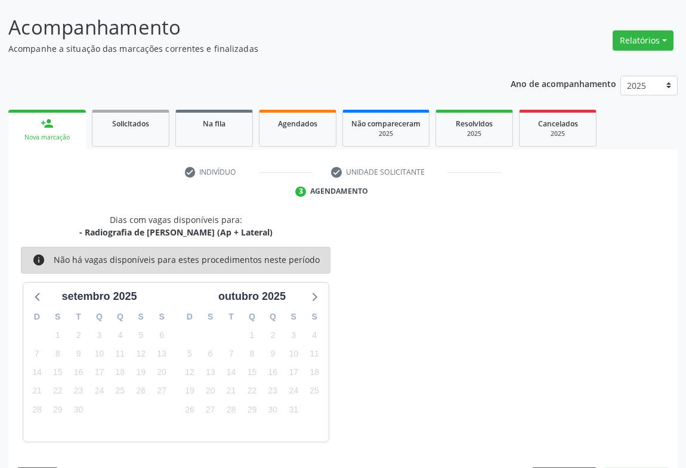
scroll to position [104, 0]
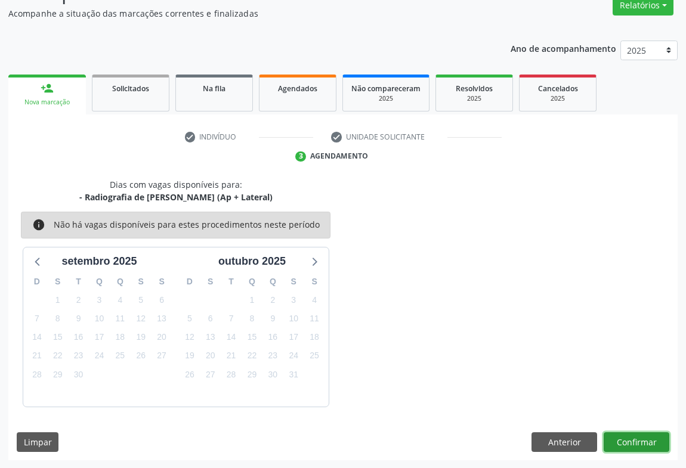
click at [622, 435] on button "Confirmar" at bounding box center [637, 443] width 66 height 20
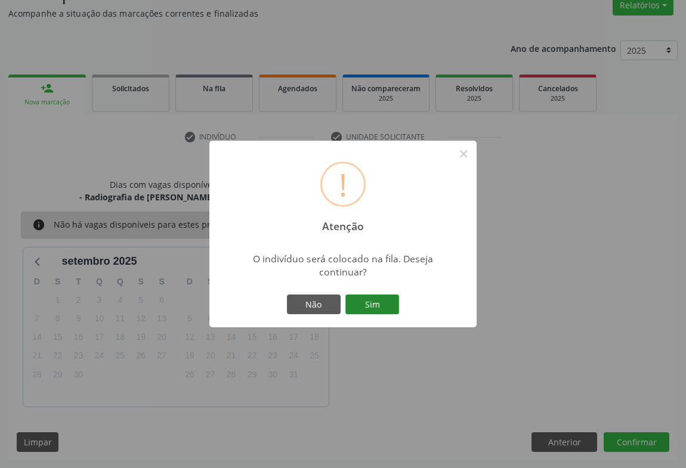
click at [385, 302] on button "Sim" at bounding box center [372, 305] width 54 height 20
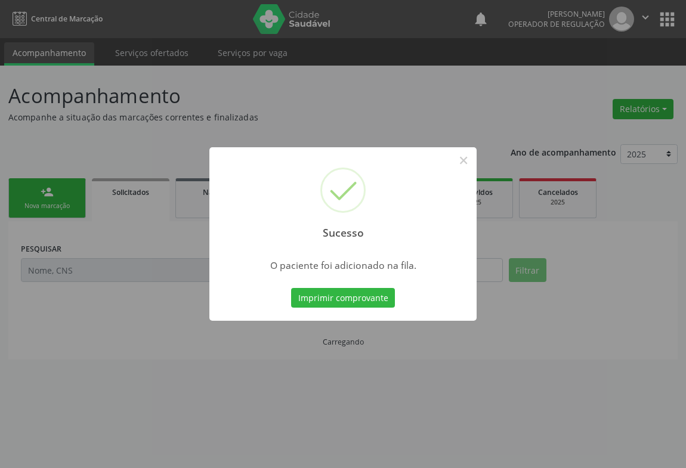
scroll to position [0, 0]
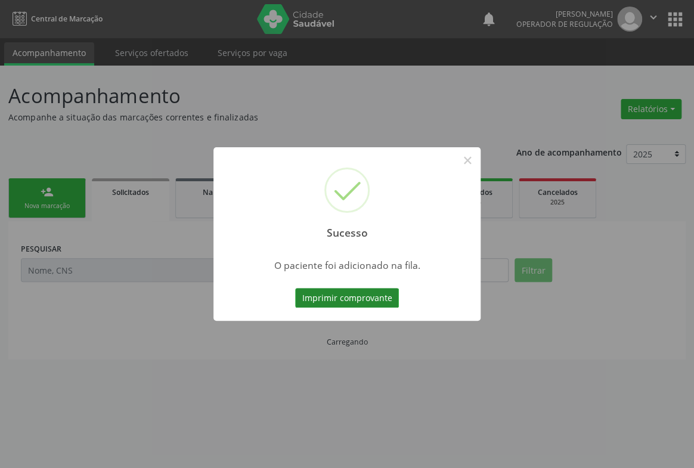
click at [366, 302] on button "Imprimir comprovante" at bounding box center [347, 298] width 104 height 20
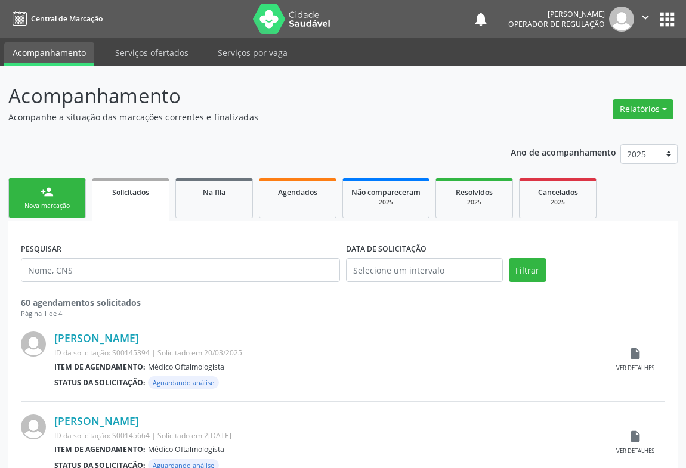
click at [649, 17] on icon "" at bounding box center [645, 17] width 13 height 13
click at [614, 78] on link "Sair" at bounding box center [615, 72] width 82 height 17
